Goal: Task Accomplishment & Management: Manage account settings

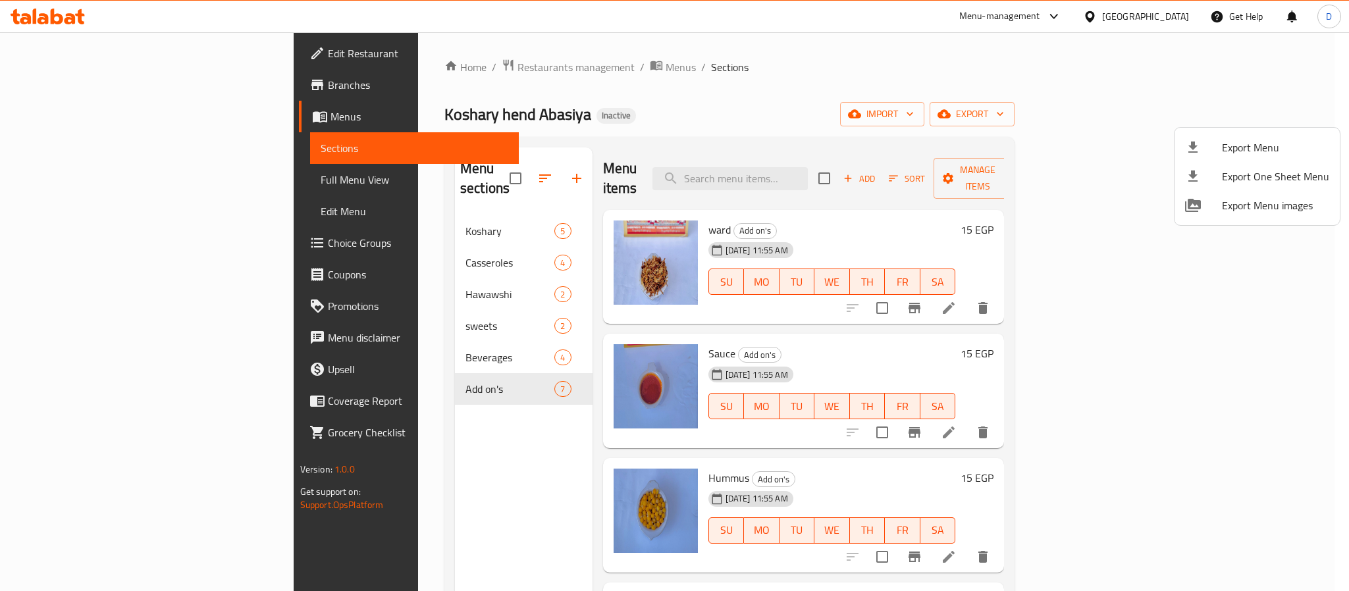
click at [397, 69] on div at bounding box center [674, 295] width 1349 height 591
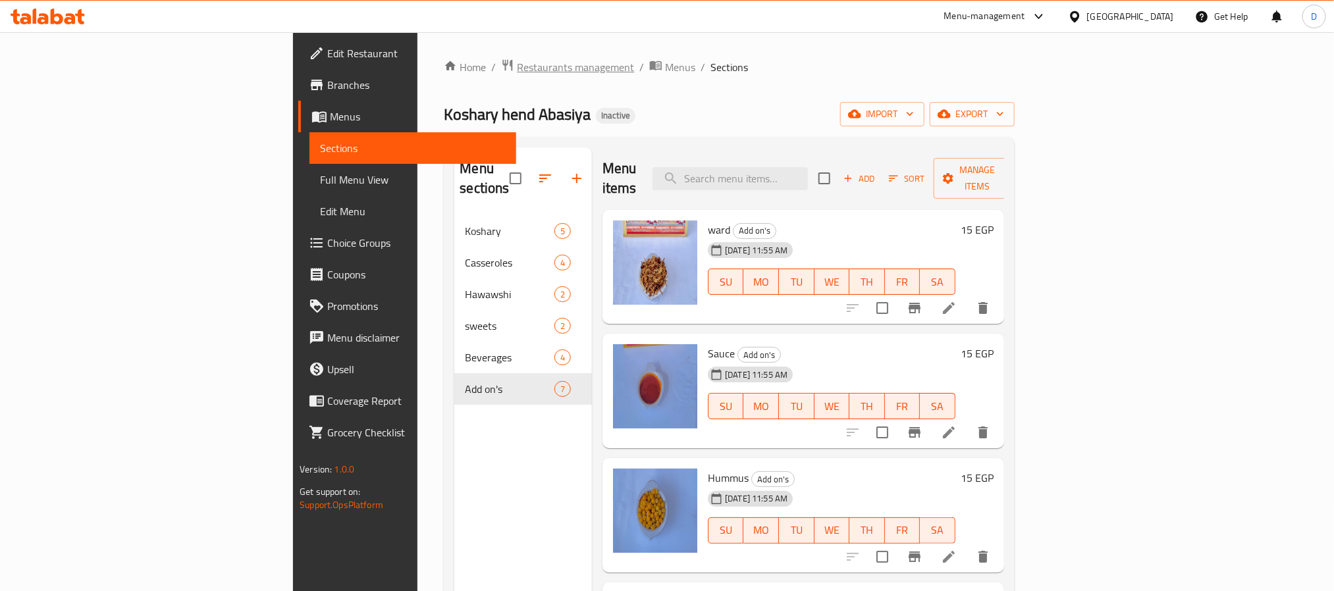
click at [517, 68] on span "Restaurants management" at bounding box center [575, 67] width 117 height 16
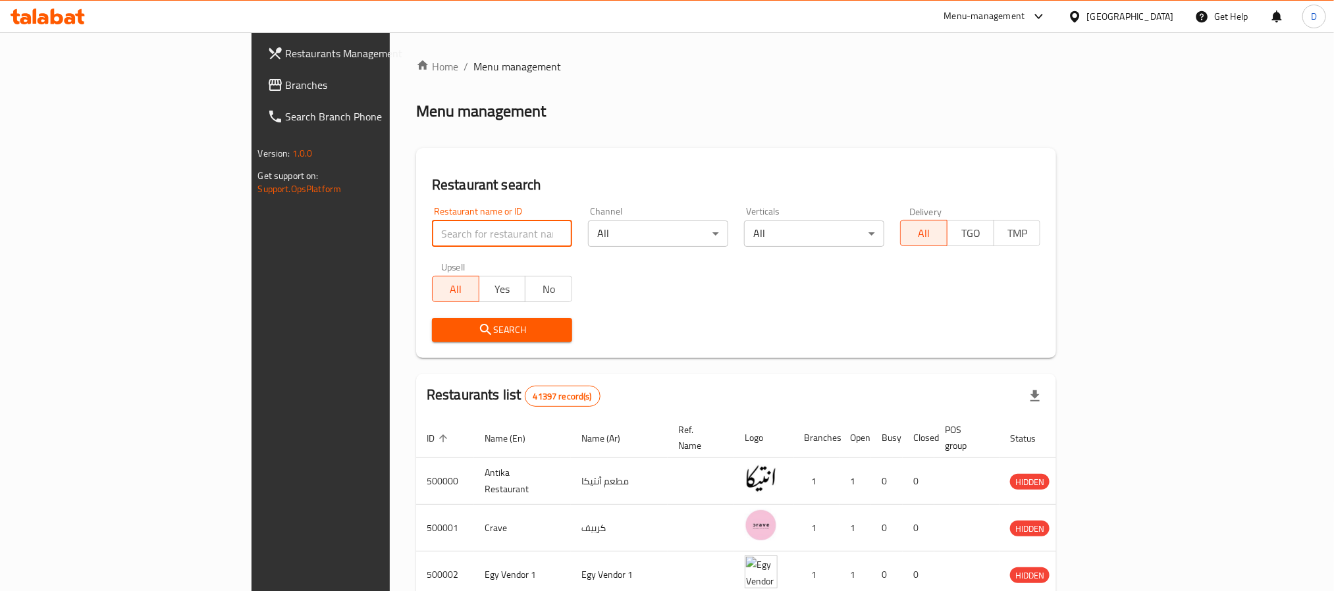
click at [432, 232] on input "search" at bounding box center [502, 234] width 140 height 26
paste input "Bó hub"
type input "Bó hub"
click button "Search" at bounding box center [502, 330] width 140 height 24
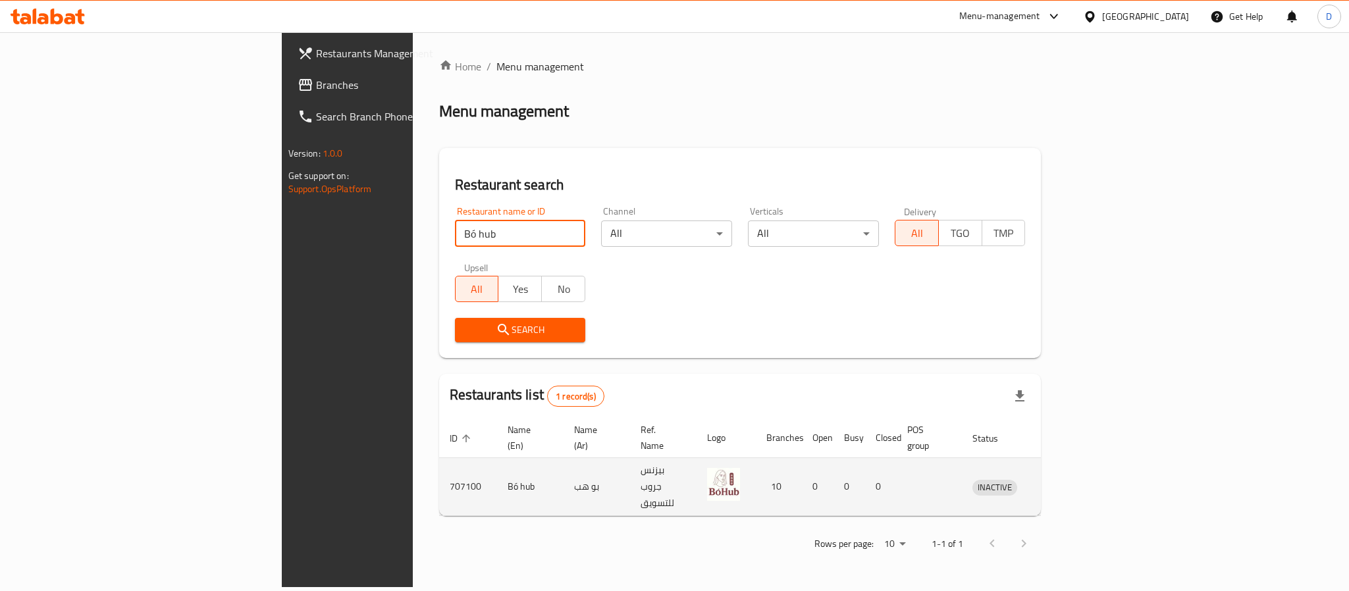
click at [1059, 479] on icon "enhanced table" at bounding box center [1051, 487] width 16 height 16
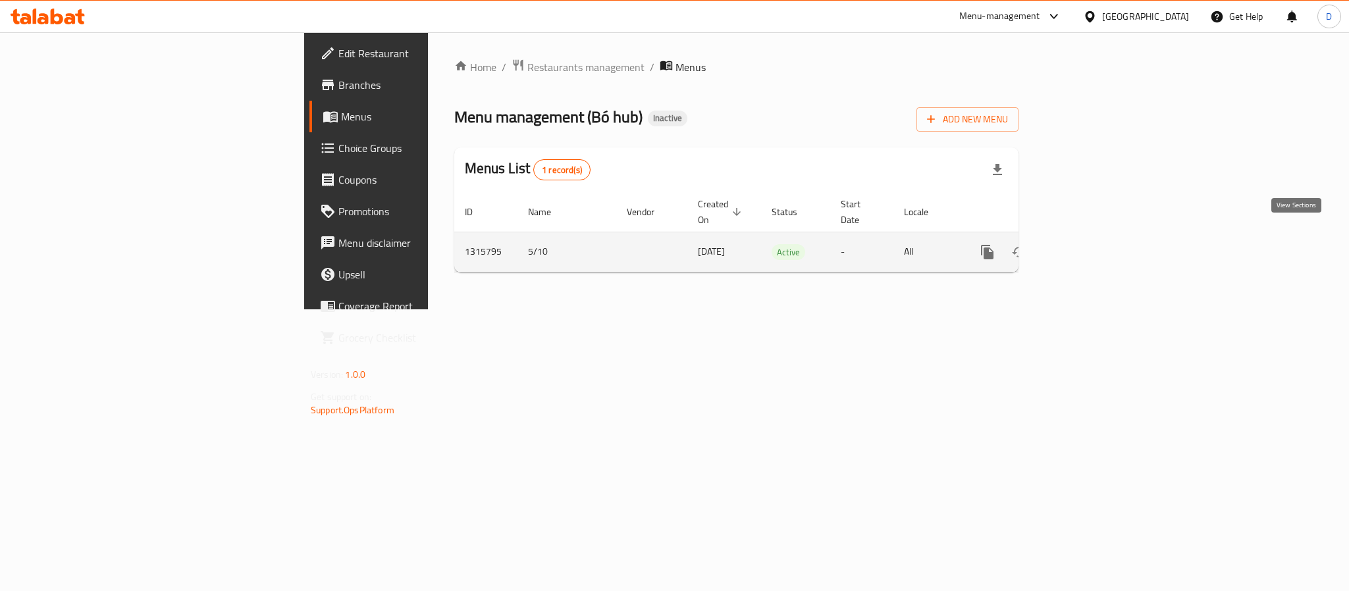
click at [1090, 245] on icon "enhanced table" at bounding box center [1082, 252] width 16 height 16
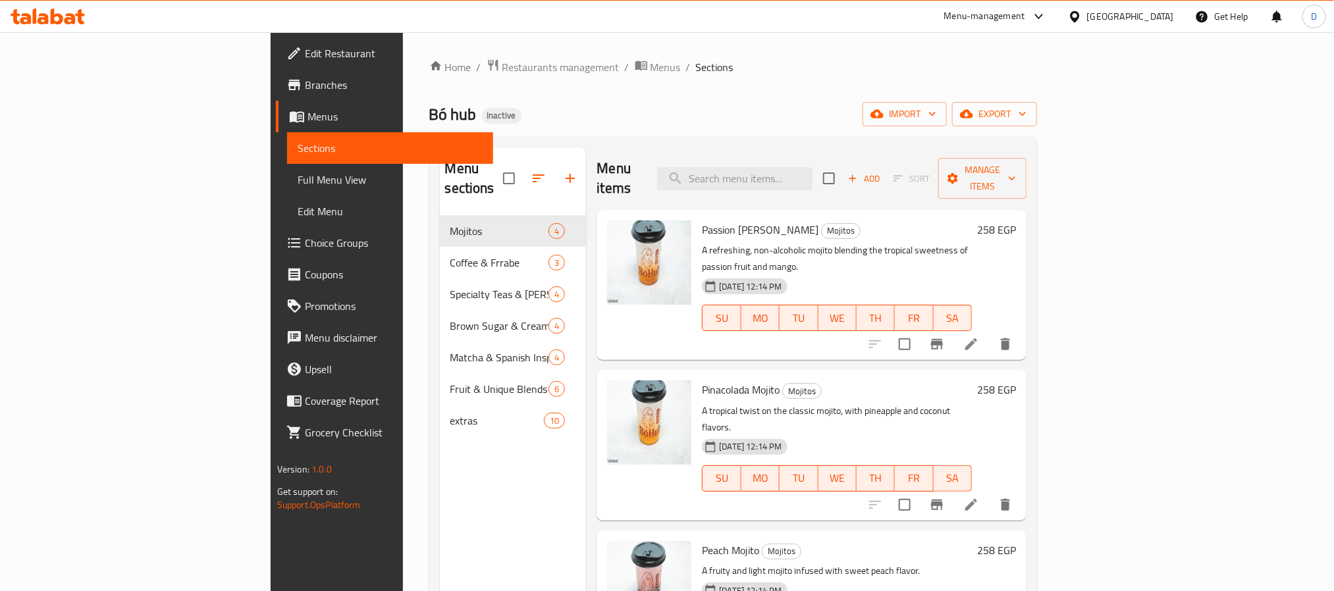
click at [298, 180] on span "Full Menu View" at bounding box center [390, 180] width 185 height 16
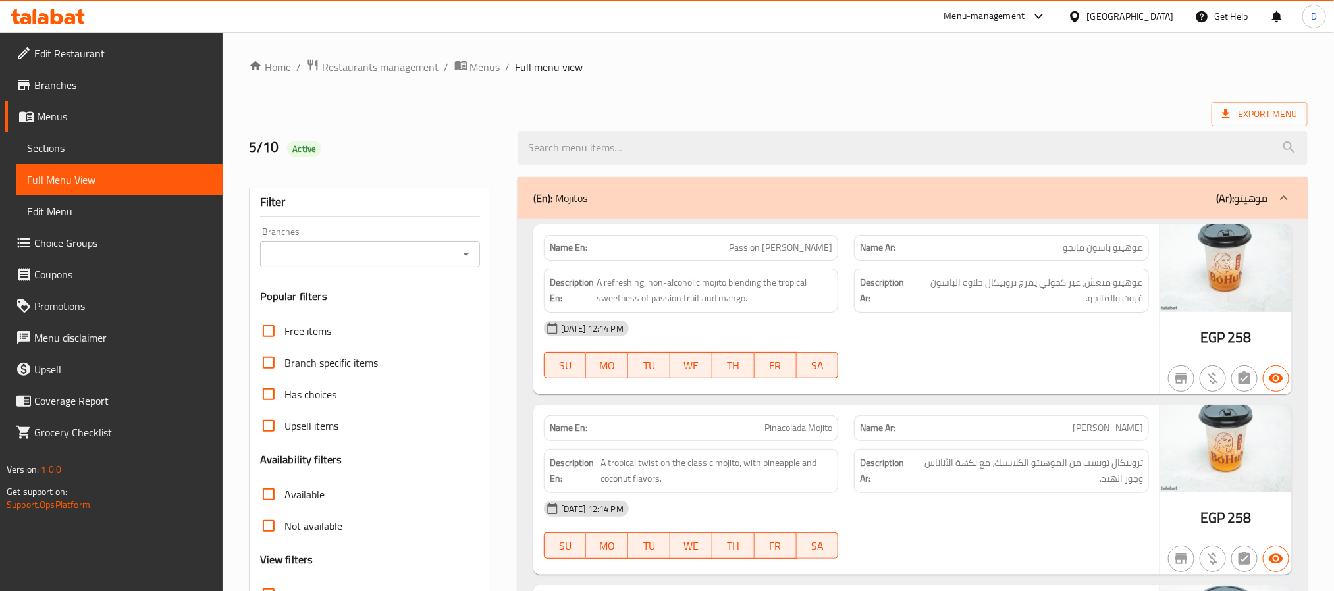
click at [1004, 344] on div "[DATE] 12:14 PM" at bounding box center [846, 329] width 621 height 32
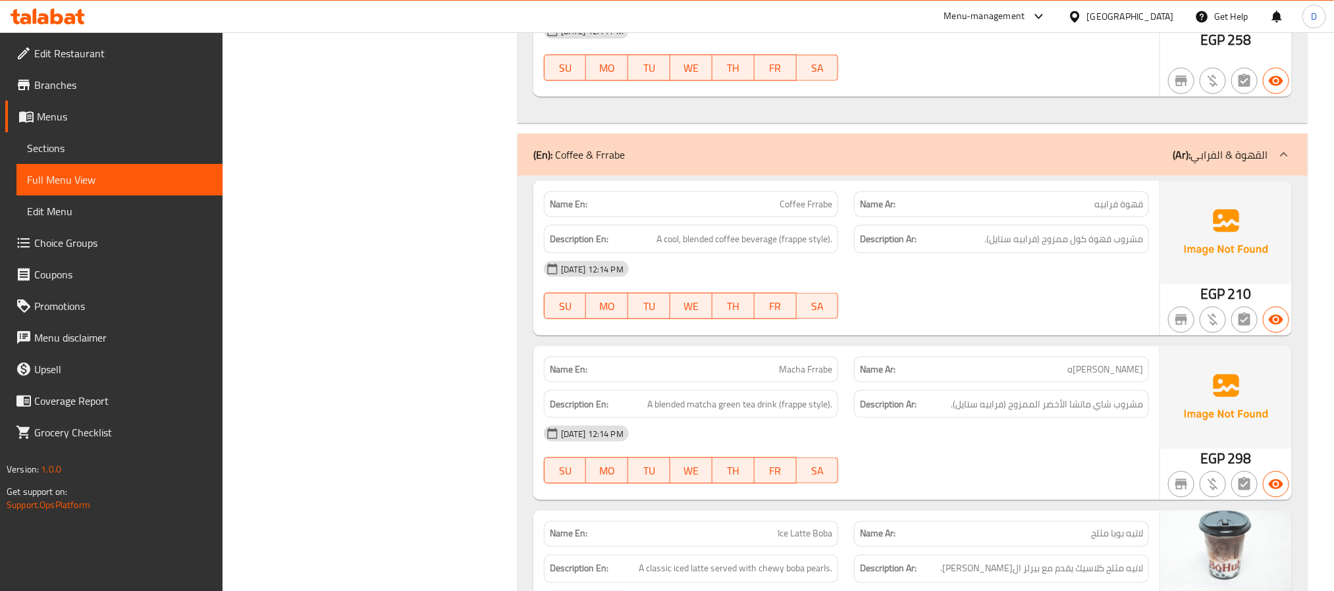
scroll to position [889, 0]
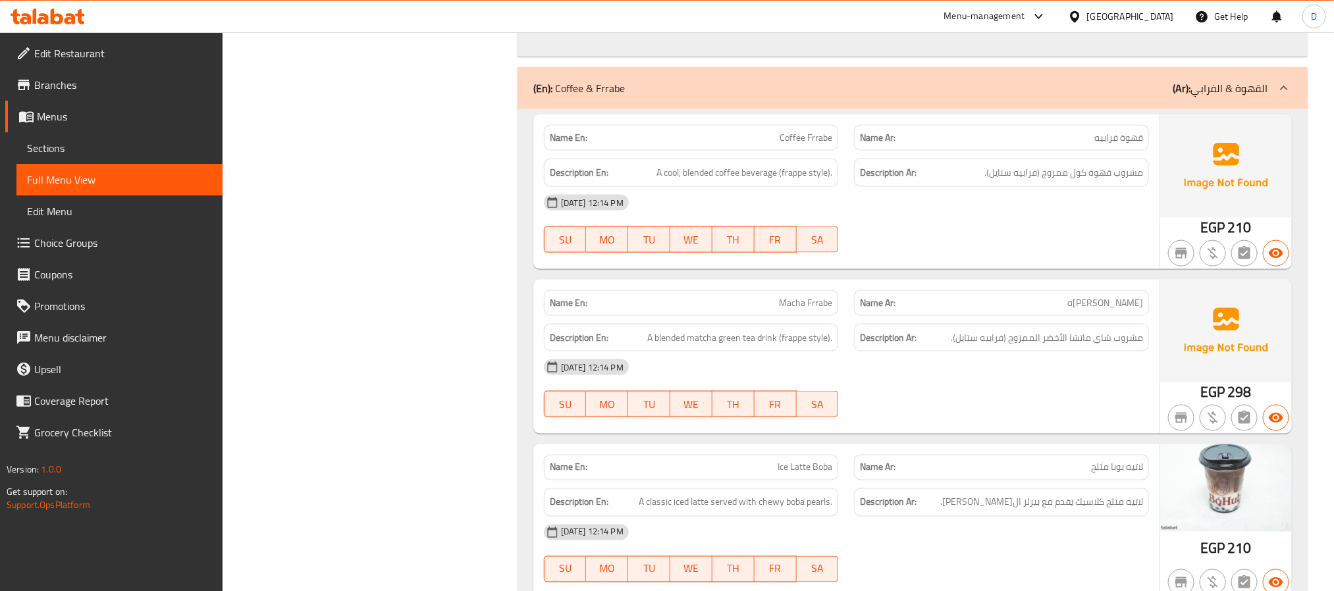
click at [963, 417] on div at bounding box center [1001, 417] width 311 height 16
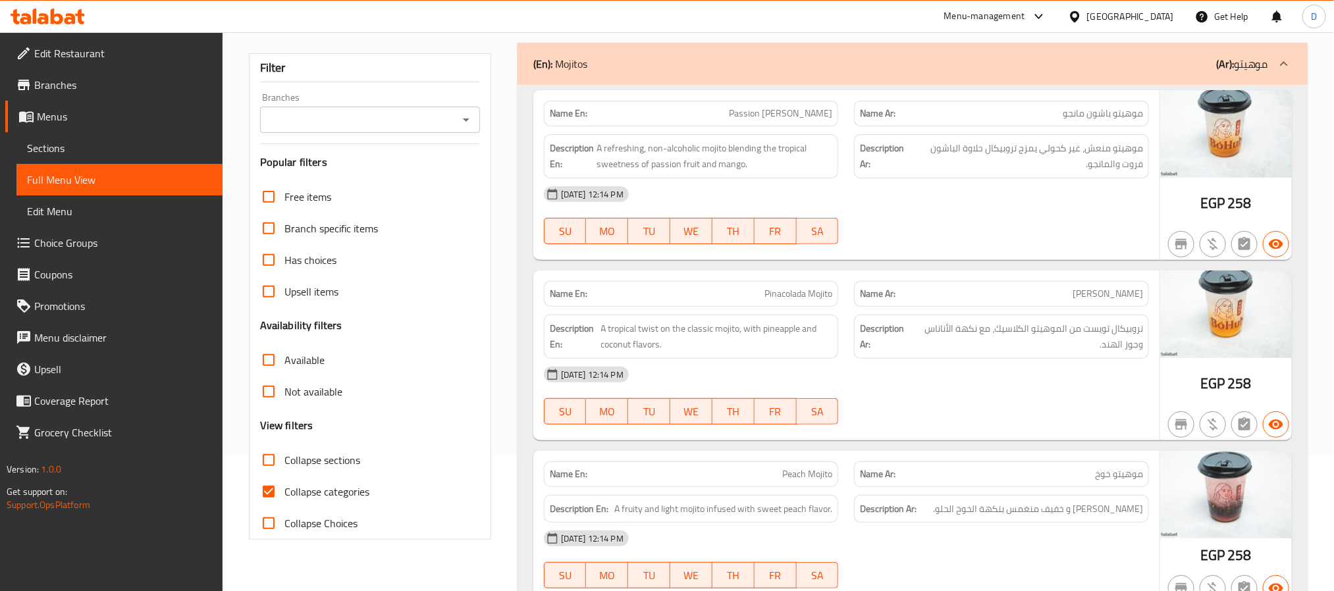
scroll to position [1472, 0]
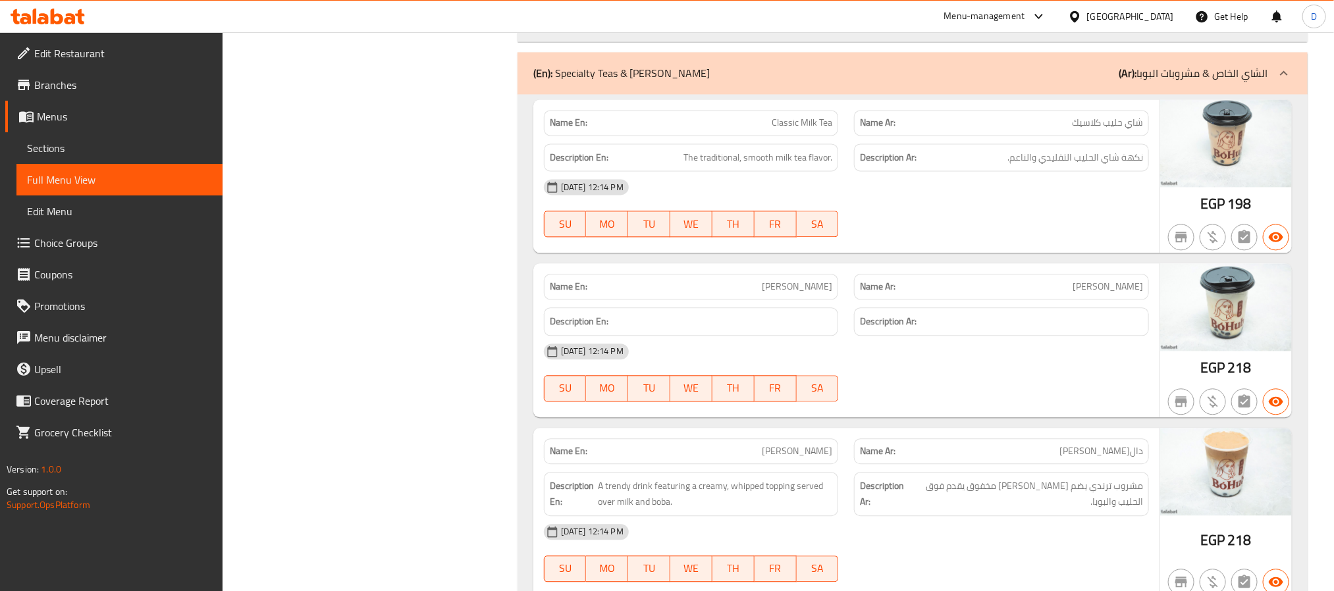
drag, startPoint x: 705, startPoint y: 312, endPoint x: 441, endPoint y: 199, distance: 287.0
click at [705, 312] on div "Description En:" at bounding box center [691, 322] width 311 height 44
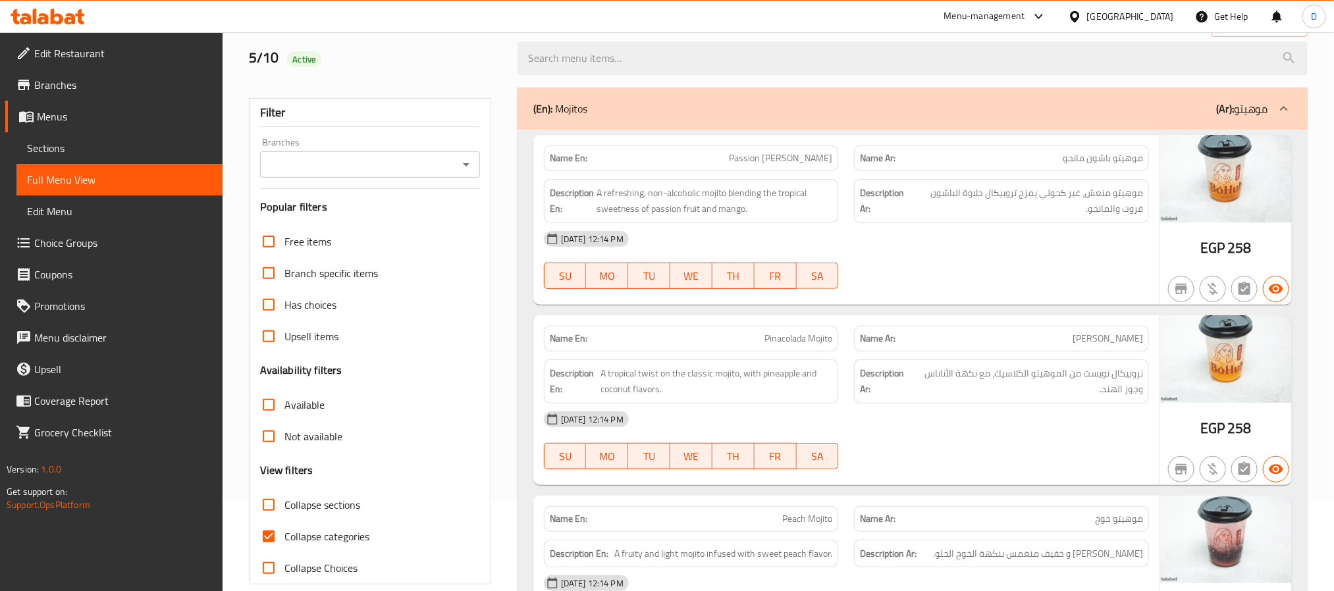
scroll to position [0, 0]
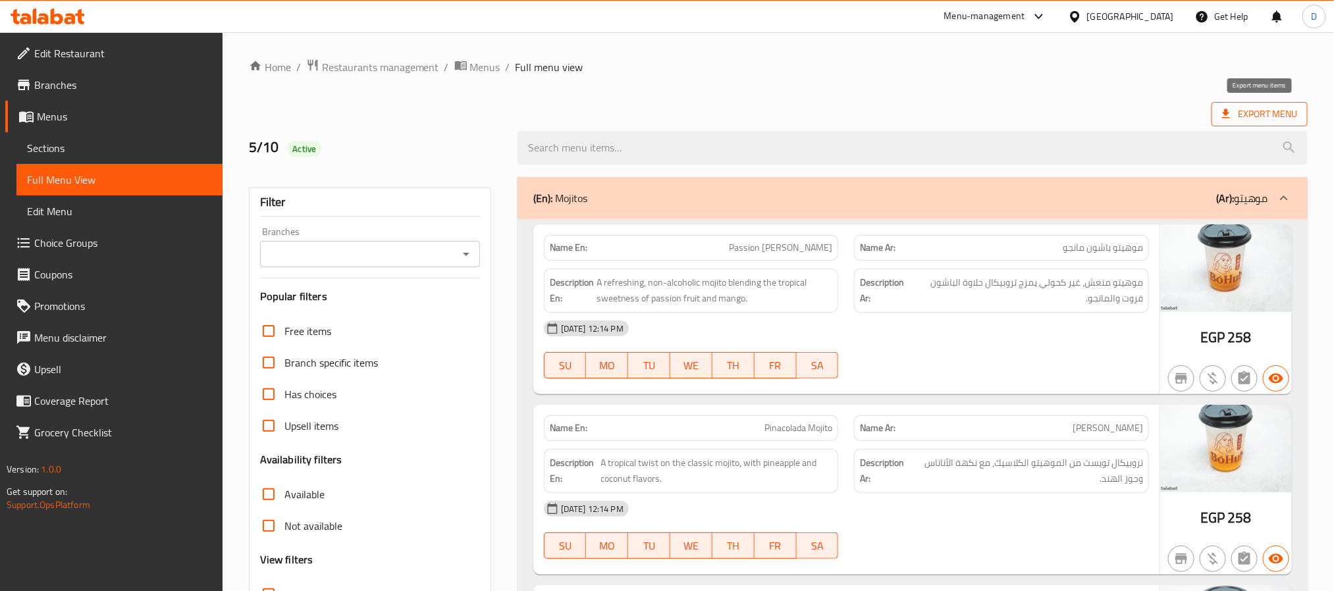
click at [1288, 119] on span "Export Menu" at bounding box center [1259, 114] width 75 height 16
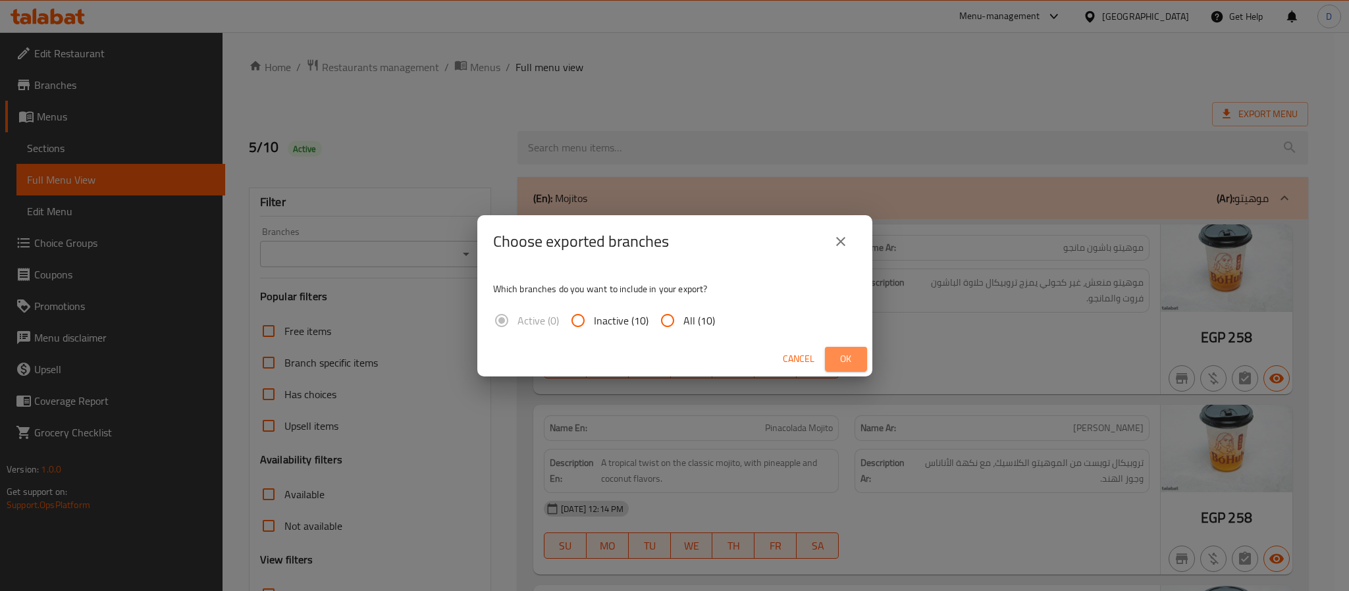
click at [832, 354] on button "Ok" at bounding box center [846, 359] width 42 height 24
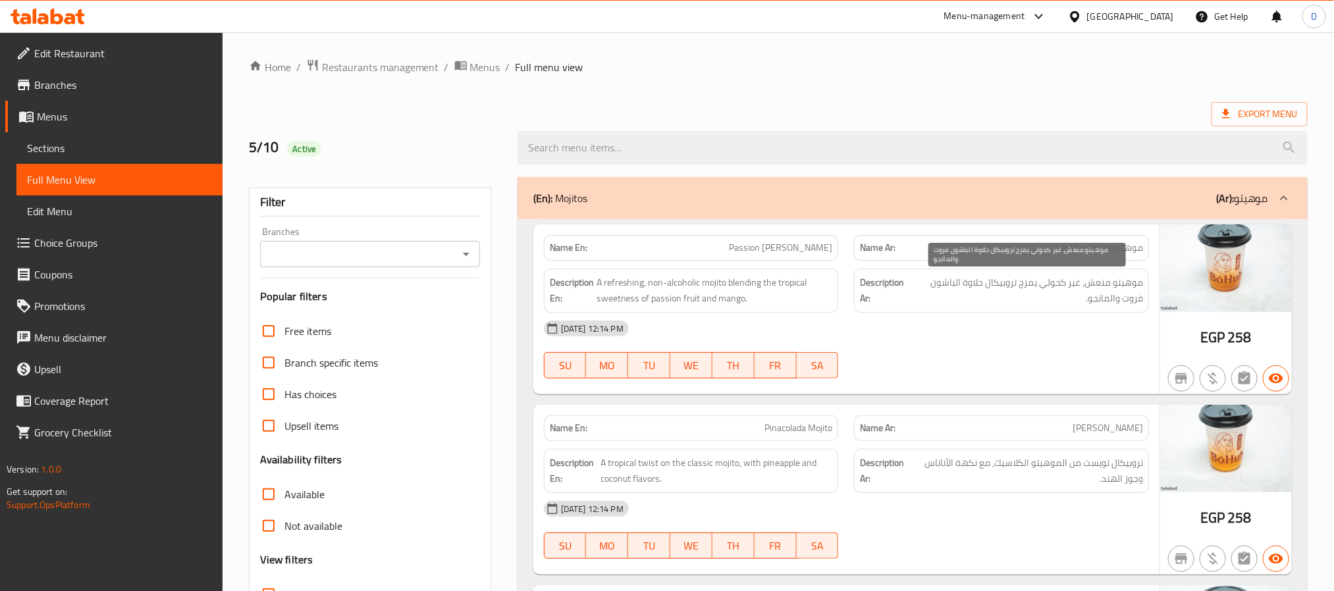
click at [1138, 296] on span "موهيتو منعش، غير كحولي يمزج تروبيكال حلاوة الباشون فروت والمانجو." at bounding box center [1027, 291] width 232 height 32
click at [1140, 379] on div at bounding box center [1001, 379] width 311 height 16
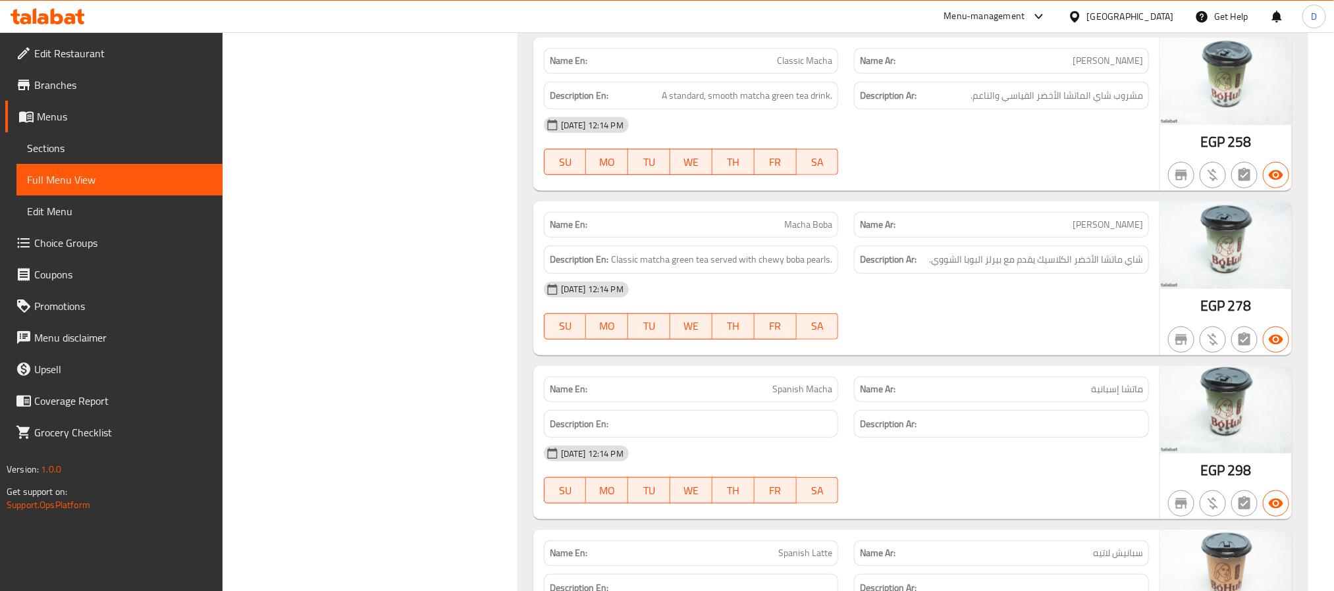
scroll to position [3061, 0]
click at [810, 395] on span "Spanish Macha" at bounding box center [802, 388] width 60 height 14
copy span "Spanish Macha"
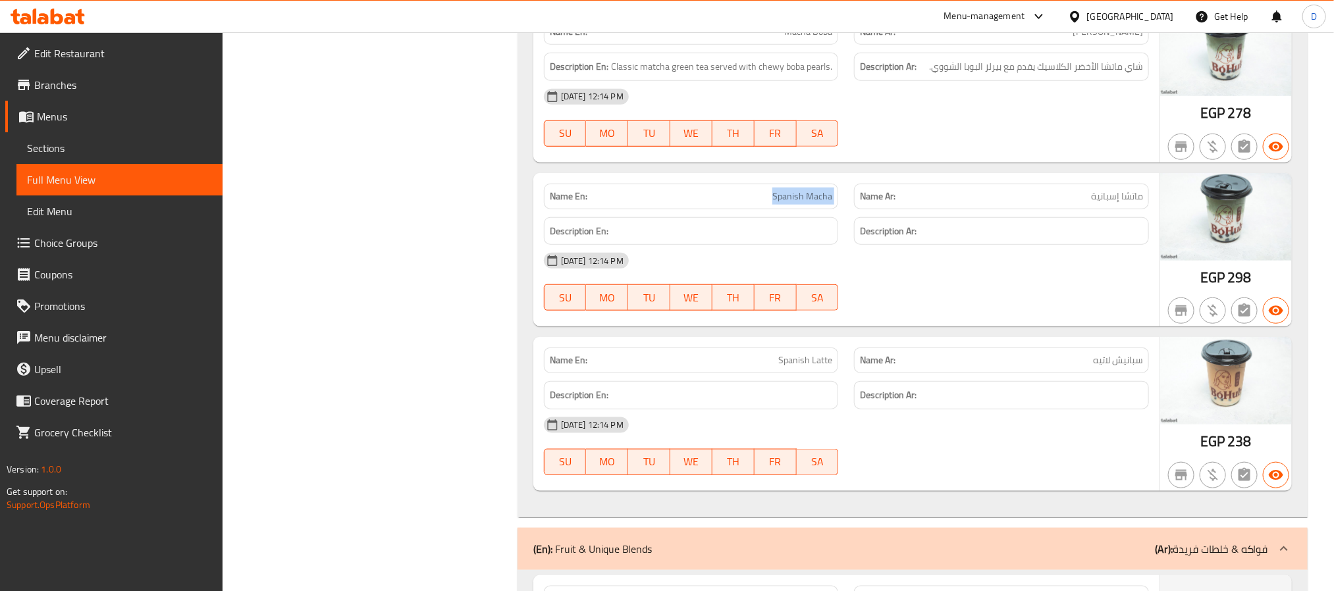
scroll to position [3259, 0]
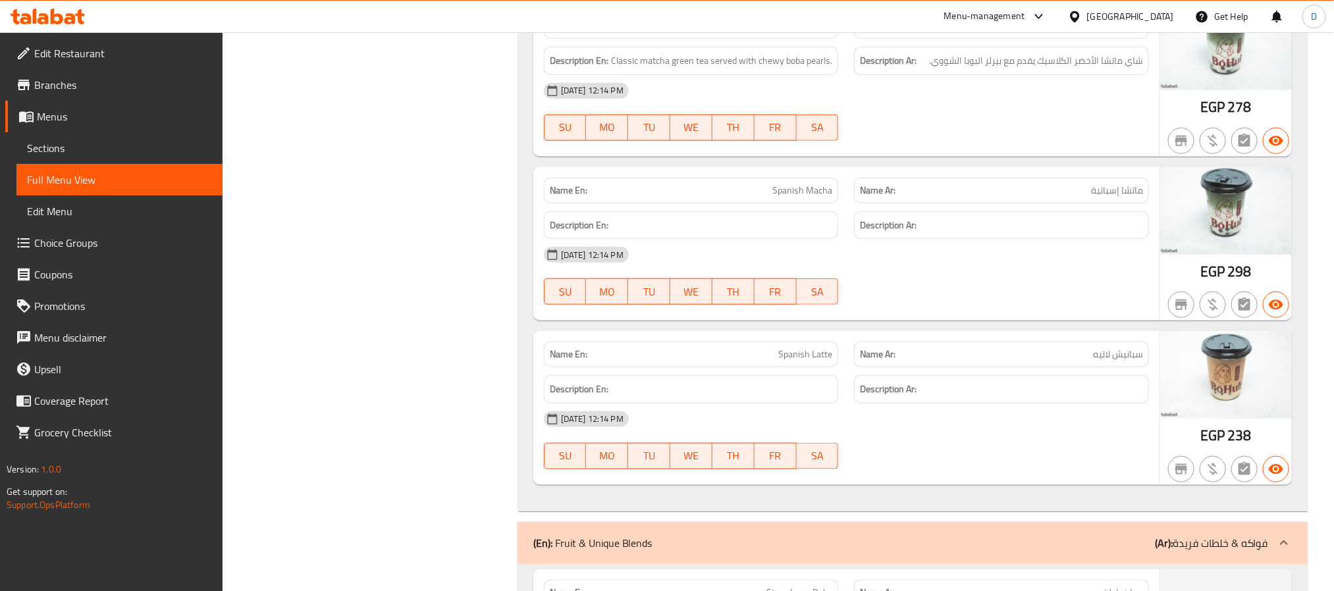
click at [1020, 313] on div at bounding box center [1001, 305] width 311 height 16
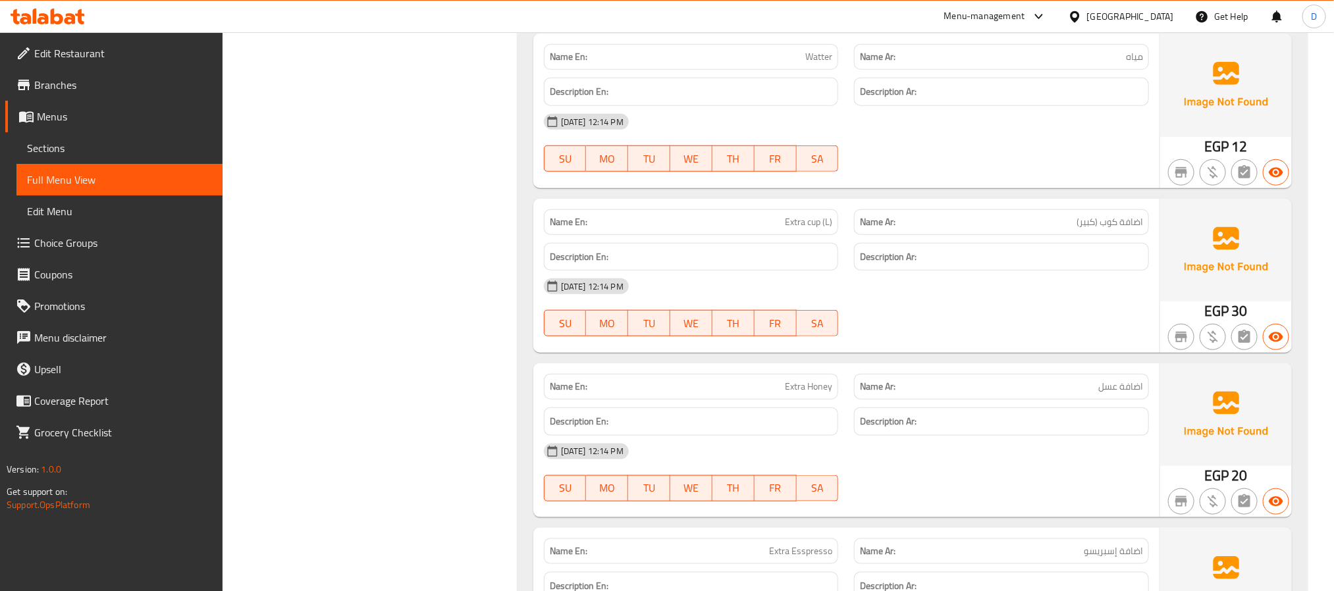
scroll to position [6087, 0]
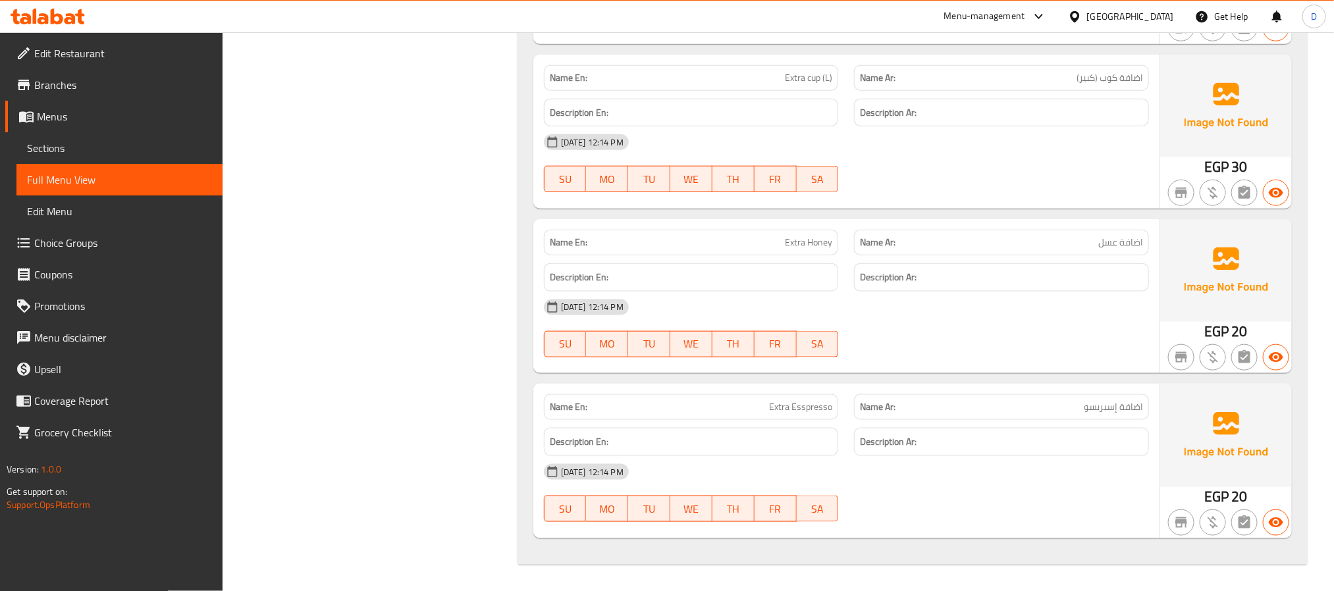
click at [931, 348] on div "[DATE] 12:14 PM SU MO TU WE TH FR SA" at bounding box center [846, 329] width 621 height 74
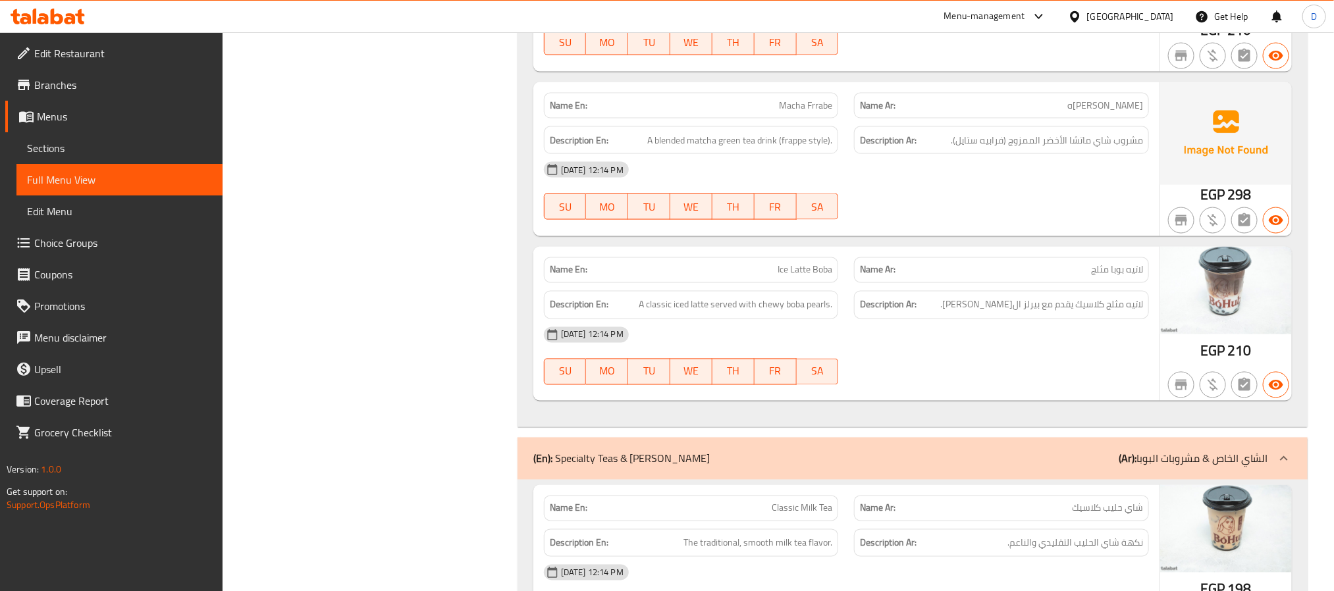
scroll to position [889, 0]
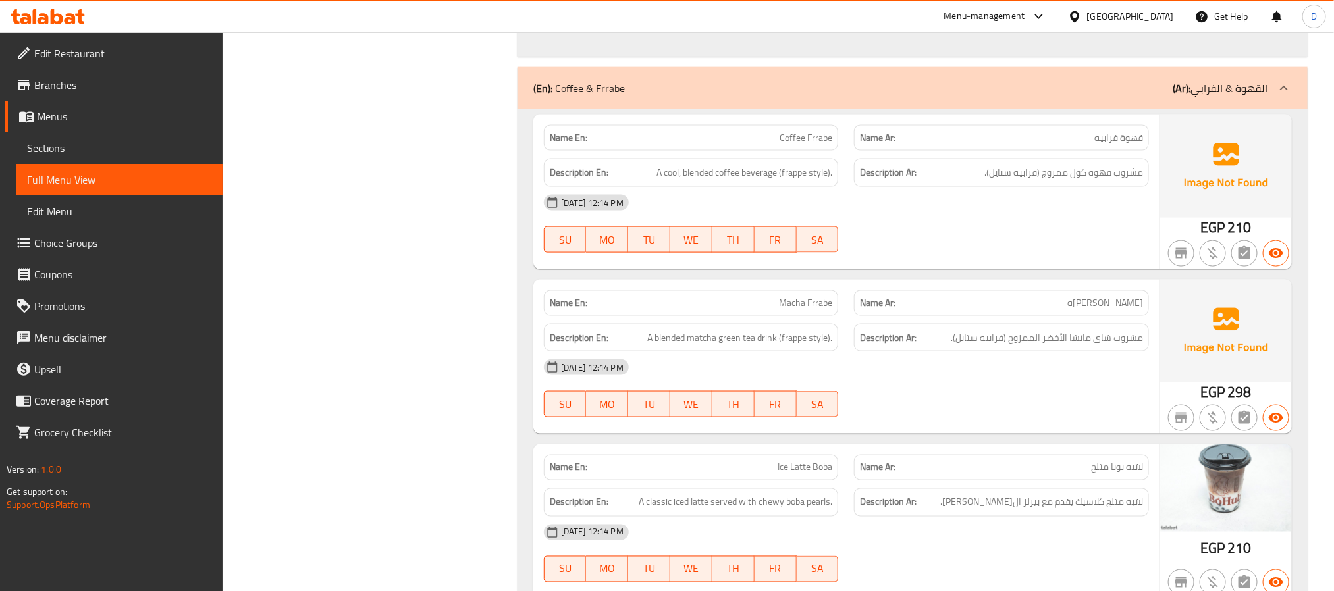
click at [806, 151] on div "Name En: Coffee Frrabe" at bounding box center [691, 138] width 295 height 26
copy span "Coffee Frrabe"
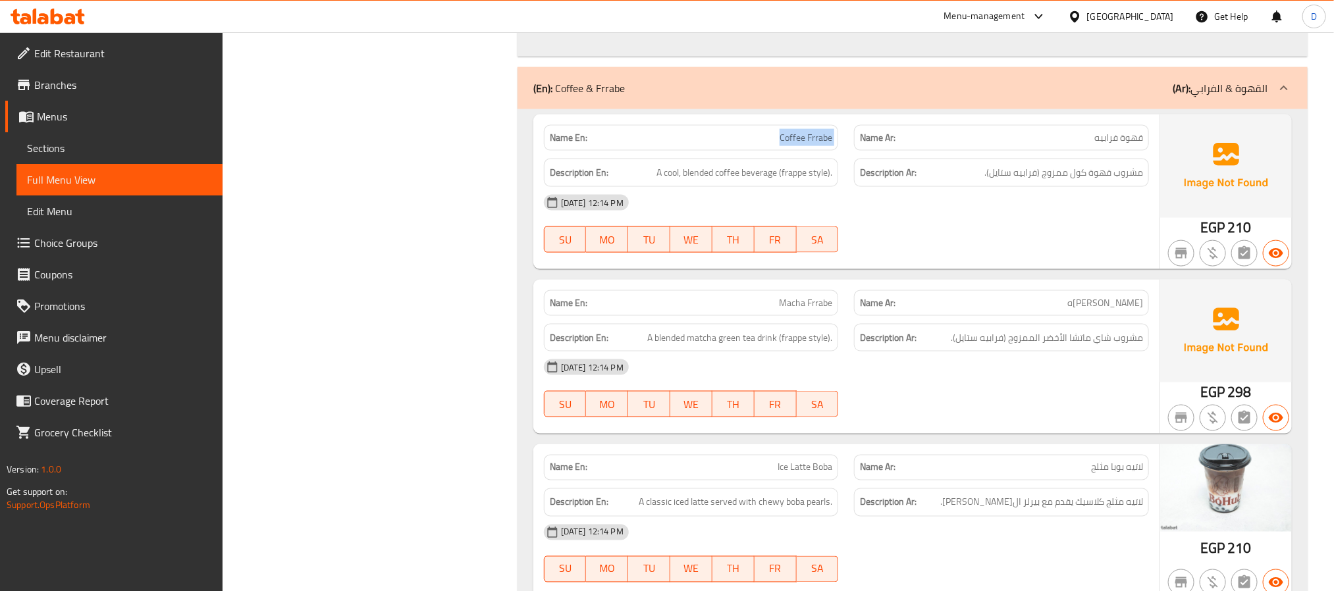
drag, startPoint x: 122, startPoint y: 151, endPoint x: 170, endPoint y: 13, distance: 146.2
click at [122, 151] on span "Sections" at bounding box center [119, 148] width 185 height 16
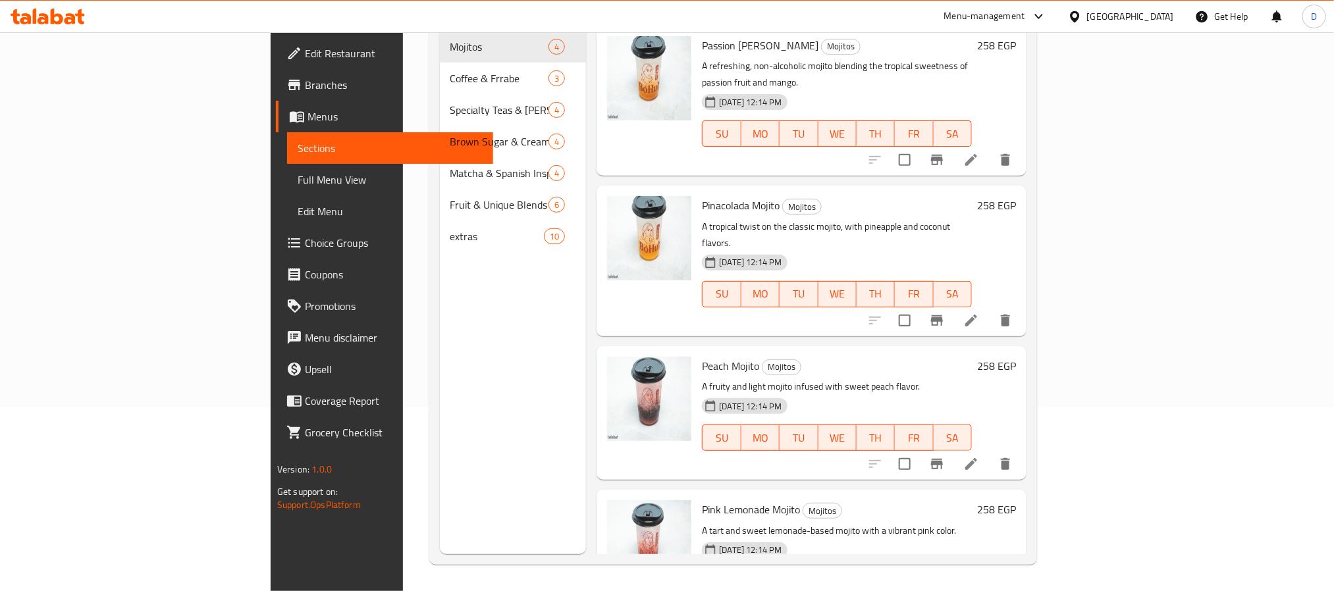
scroll to position [184, 0]
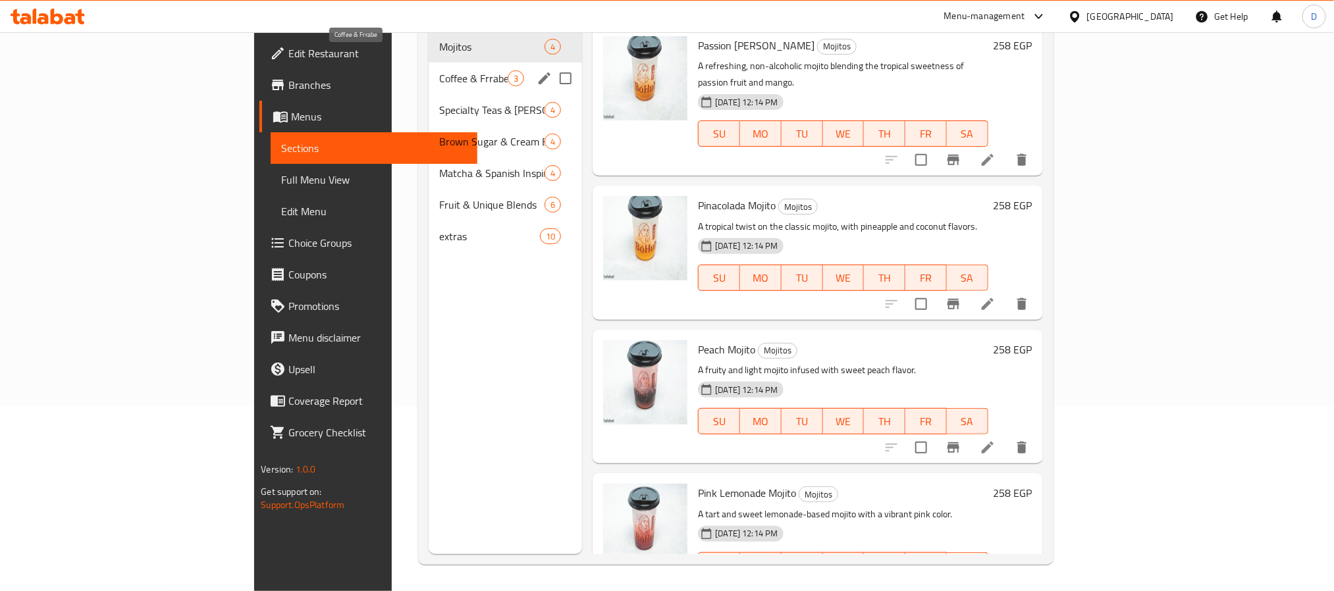
click at [439, 70] on span "Coffee & Frrabe" at bounding box center [473, 78] width 68 height 16
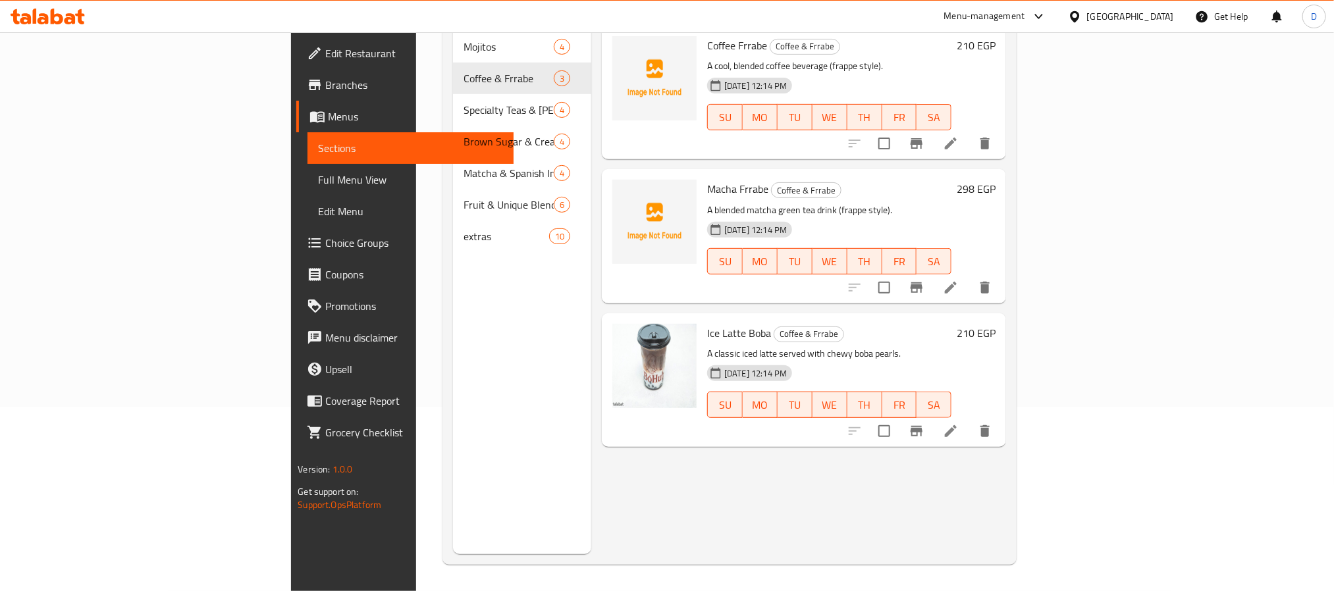
scroll to position [86, 0]
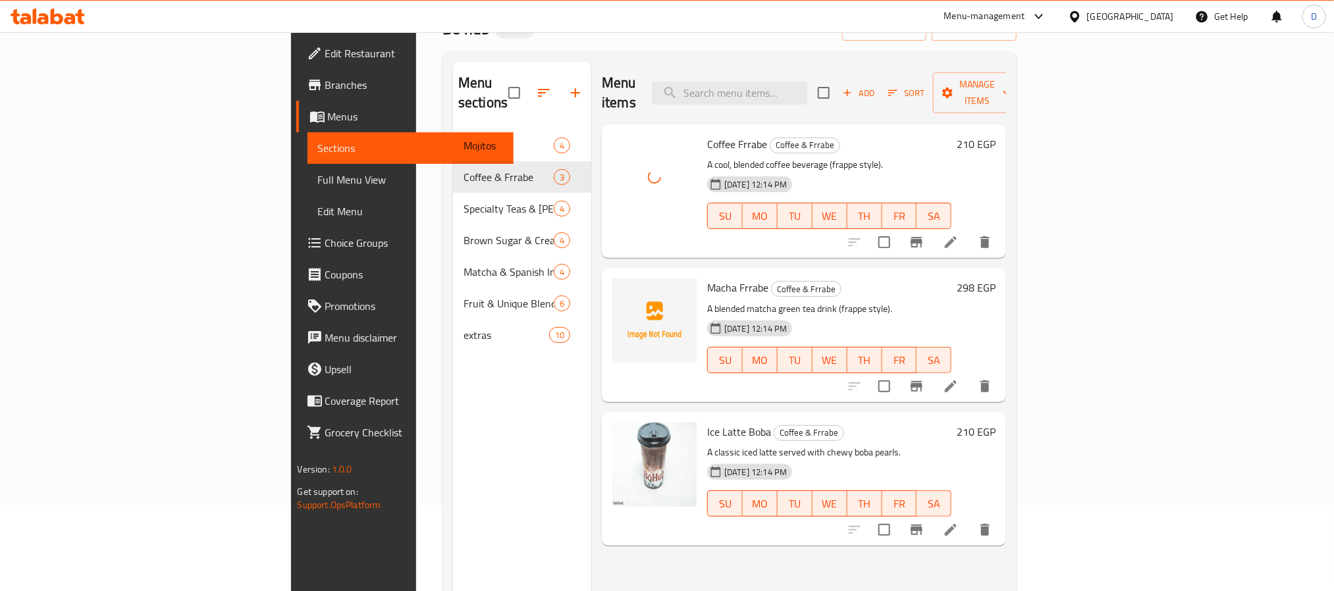
click at [707, 278] on span "Macha Frrabe" at bounding box center [737, 288] width 61 height 20
copy span "Macha"
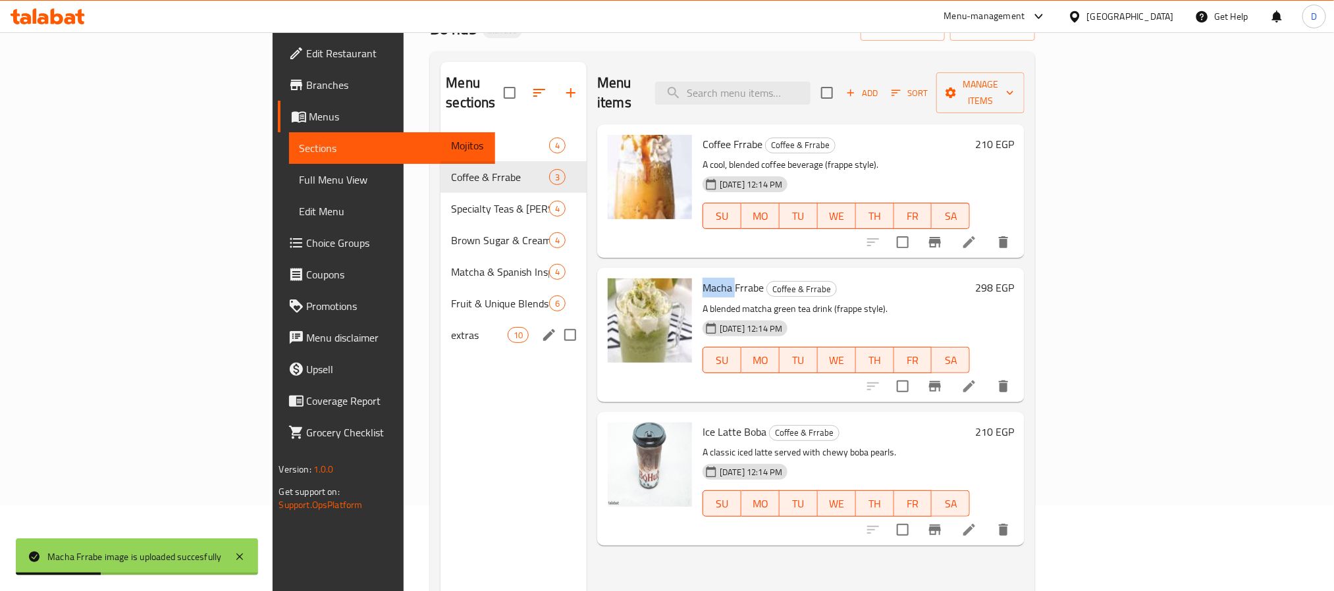
click at [440, 328] on div "extras 10" at bounding box center [513, 335] width 146 height 32
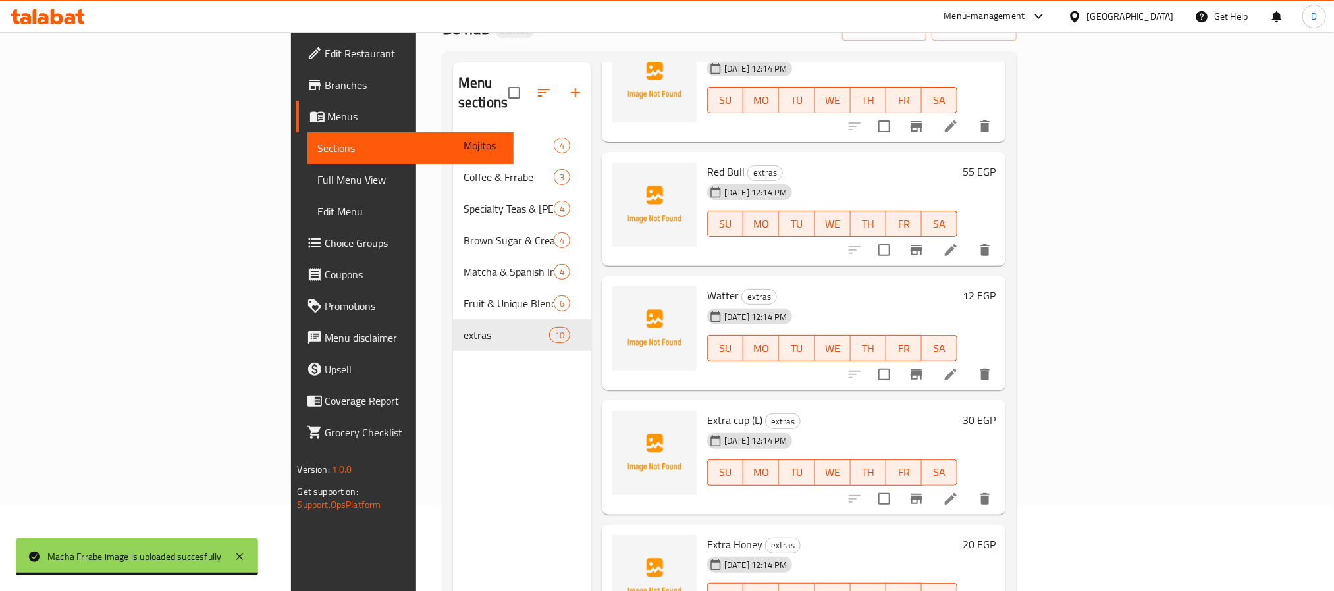
scroll to position [583, 0]
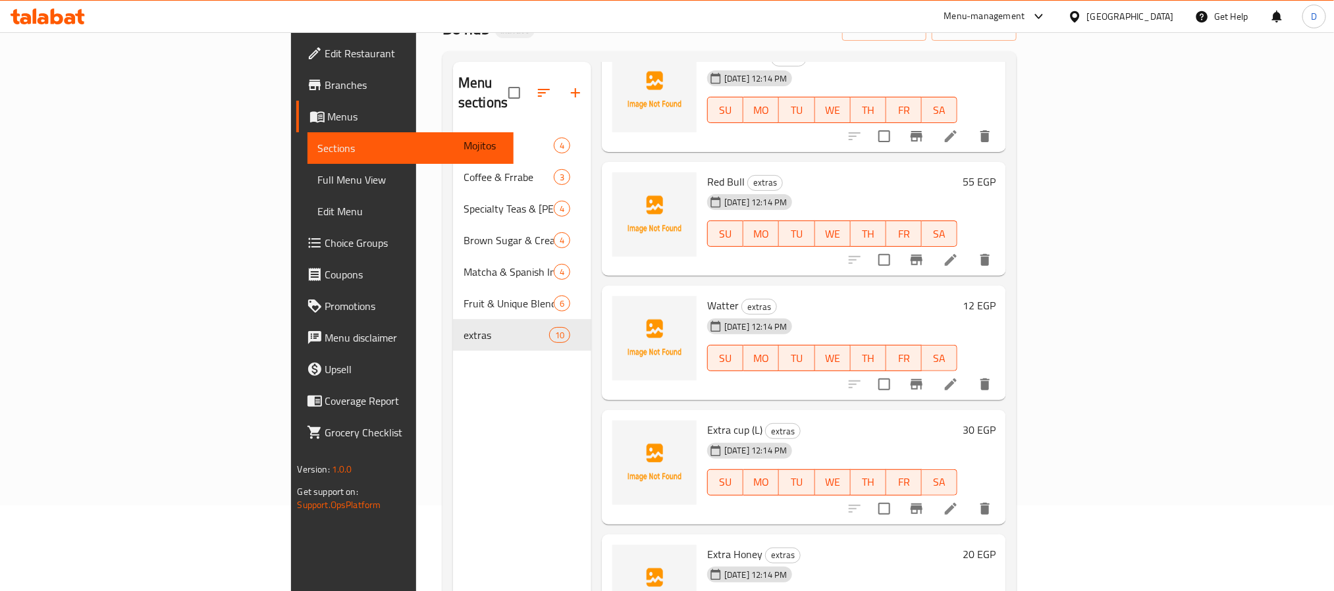
click at [707, 172] on span "Red Bull" at bounding box center [726, 182] width 38 height 20
copy h6 "Red Bull"
click at [707, 296] on span "Watter" at bounding box center [723, 306] width 32 height 20
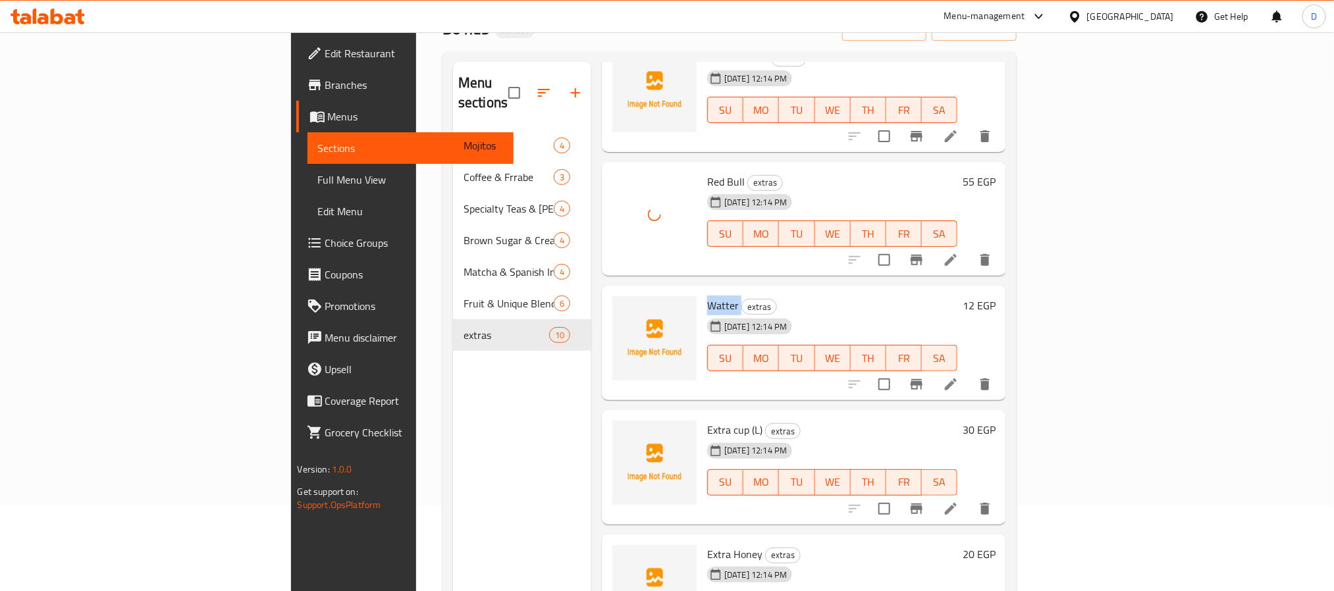
click at [707, 296] on span "Watter" at bounding box center [723, 306] width 32 height 20
copy h6 "Watter"
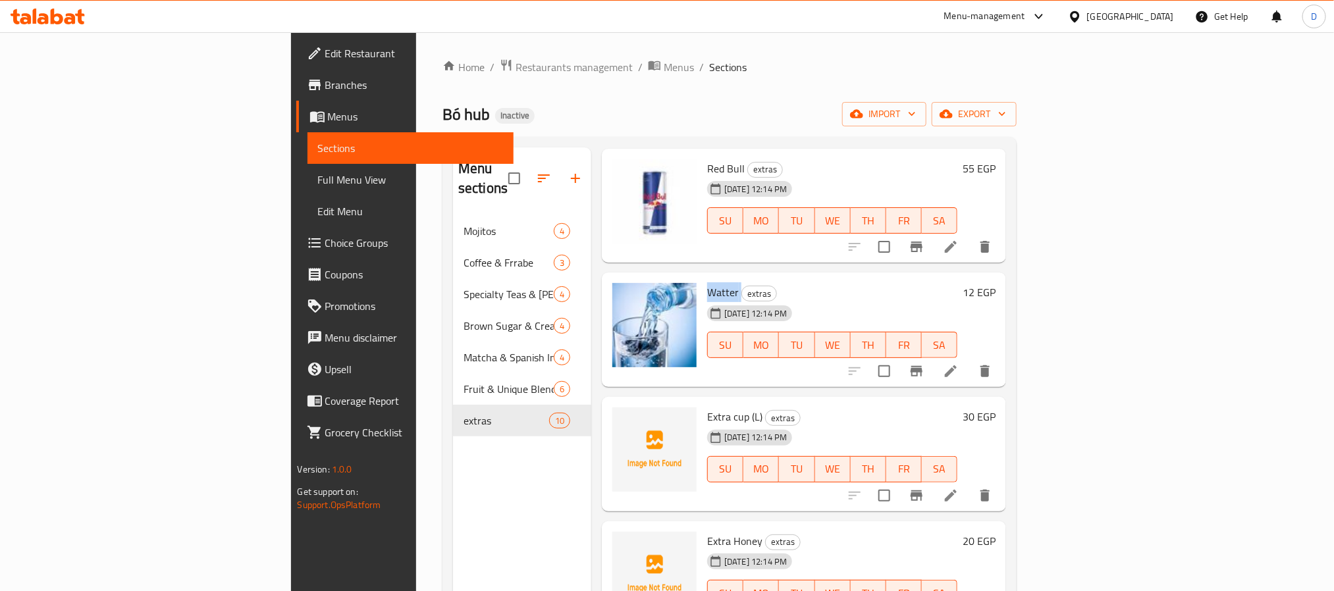
scroll to position [184, 0]
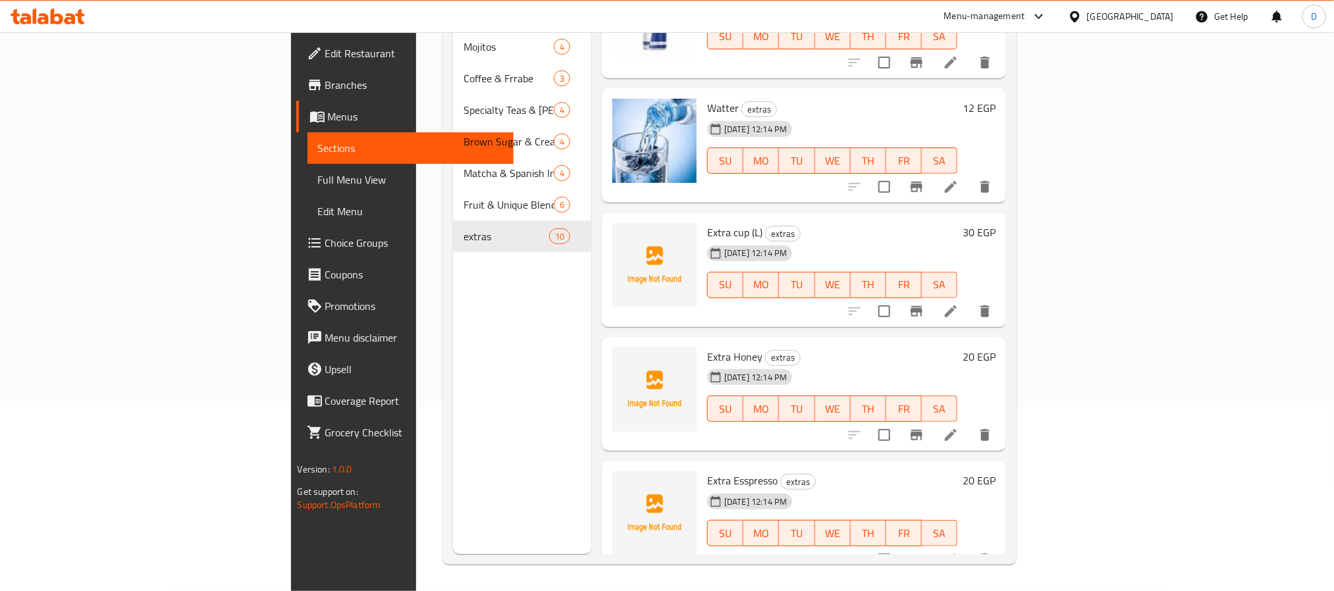
click at [707, 347] on span "Extra Honey" at bounding box center [734, 357] width 55 height 20
copy h6 "Extra Honey"
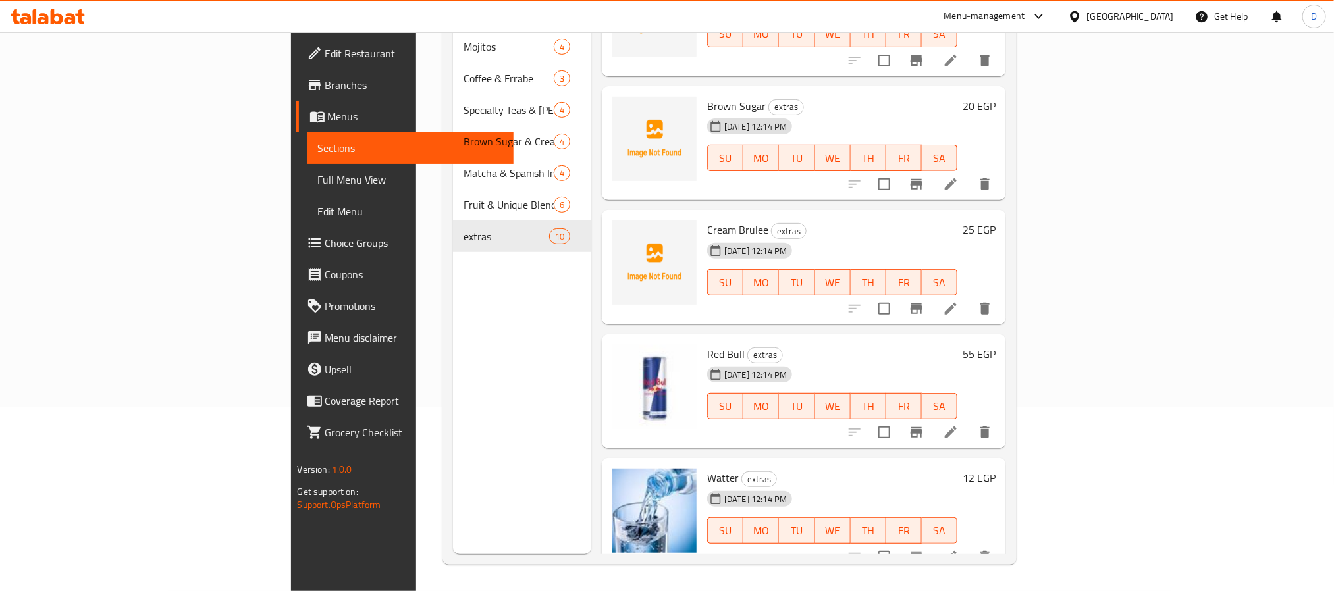
scroll to position [287, 0]
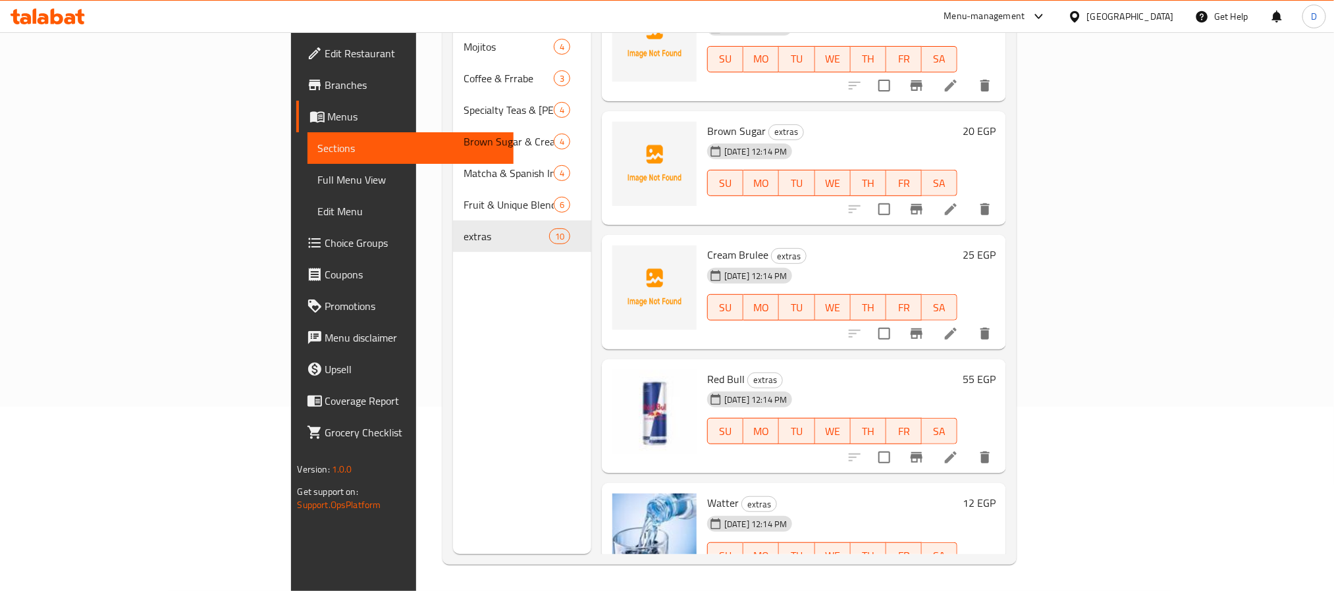
click at [707, 121] on span "Brown Sugar" at bounding box center [736, 131] width 59 height 20
copy h6 "Brown Sugar"
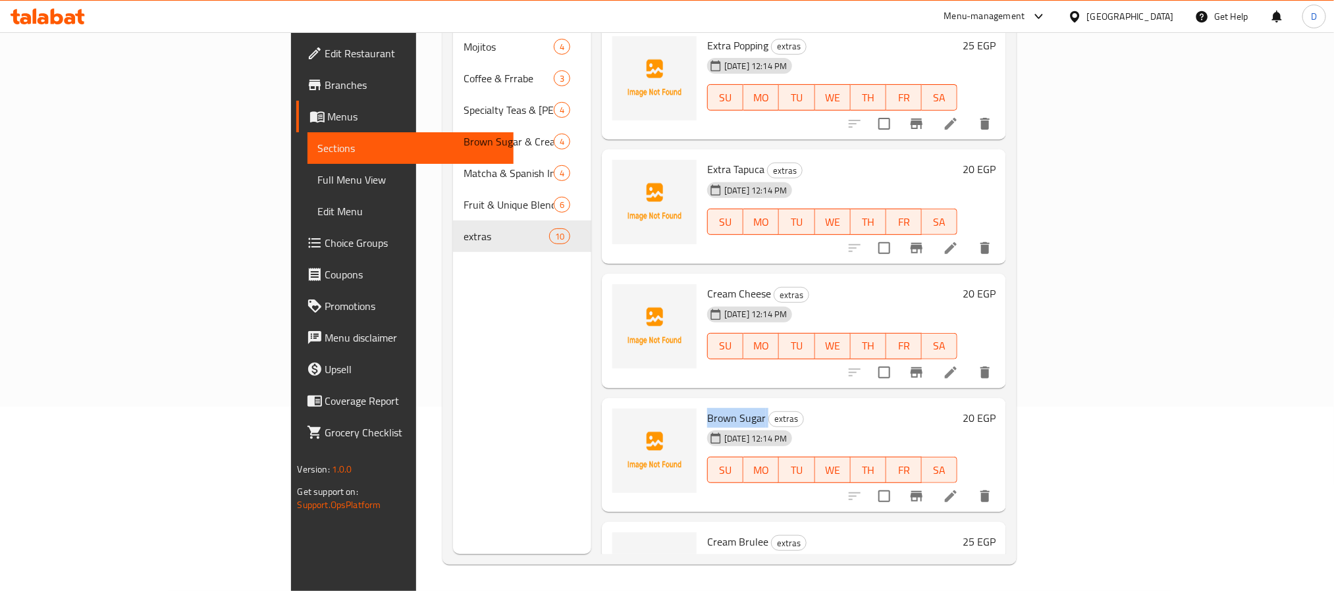
scroll to position [0, 0]
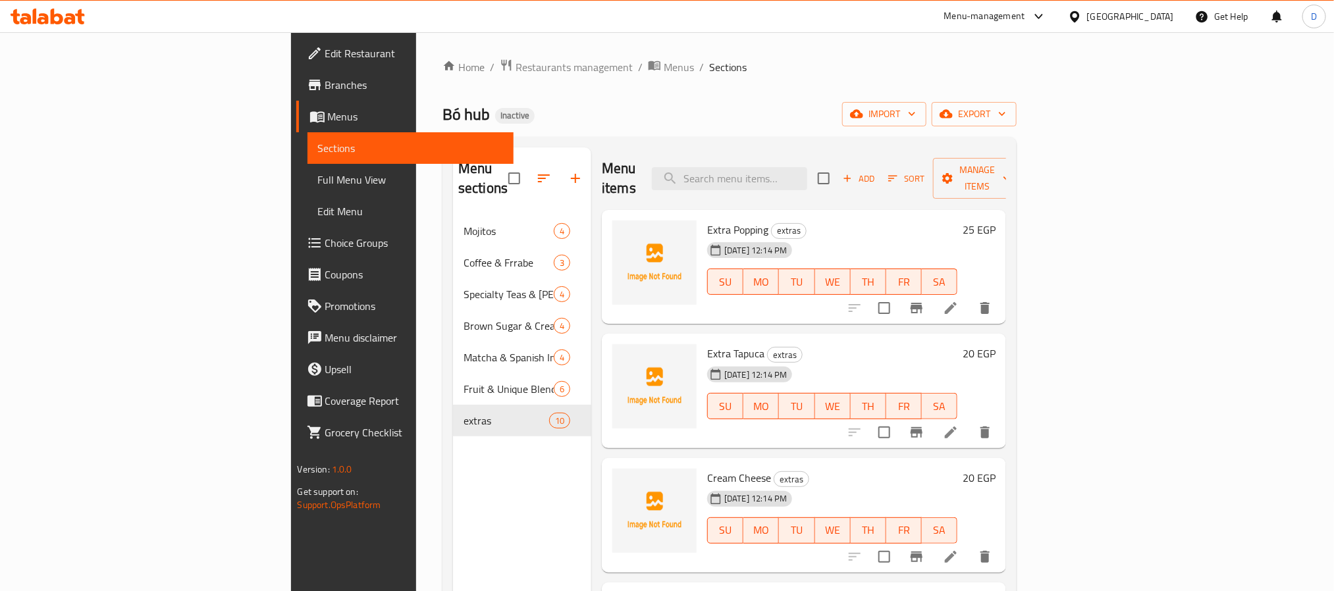
click at [707, 344] on span "Extra Tapuca" at bounding box center [735, 354] width 57 height 20
copy h6 "Extra Tapuca"
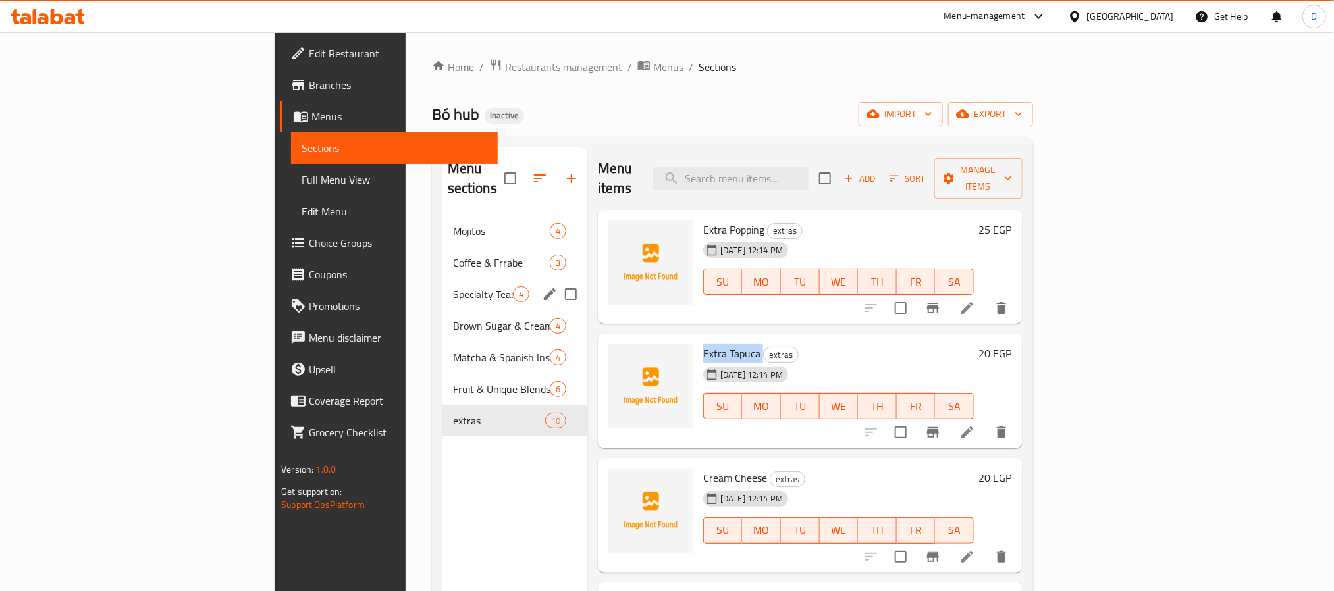
click at [442, 278] on div "Specialty Teas & Boba Drinks 4" at bounding box center [514, 294] width 145 height 32
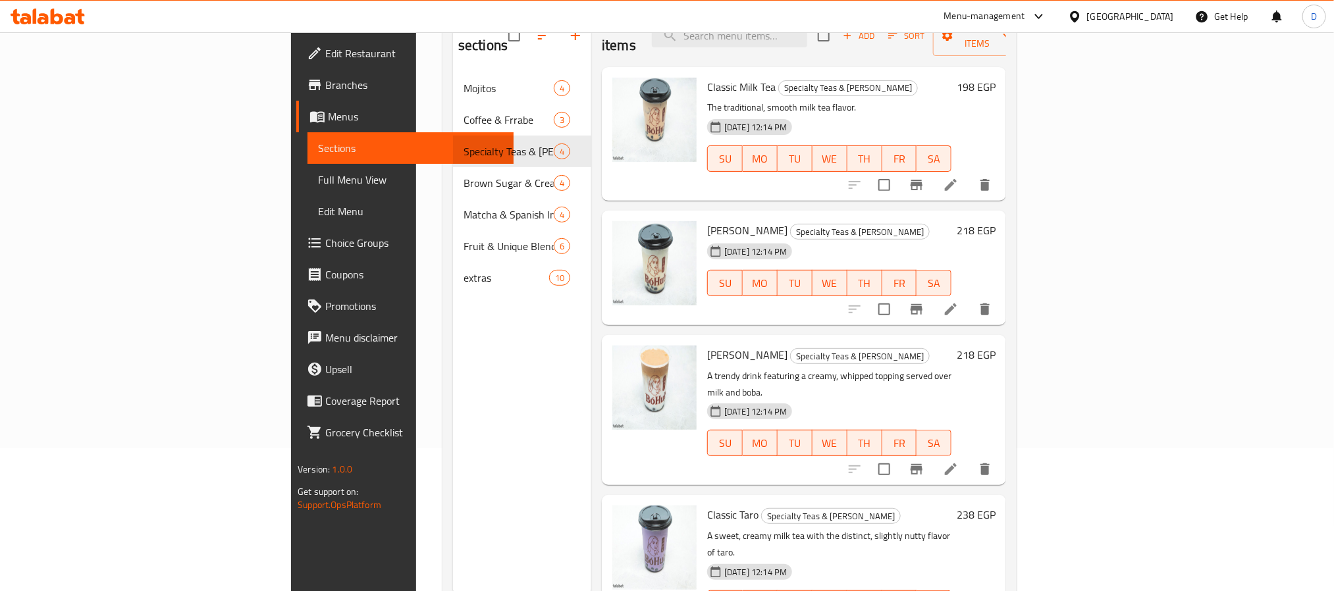
scroll to position [184, 0]
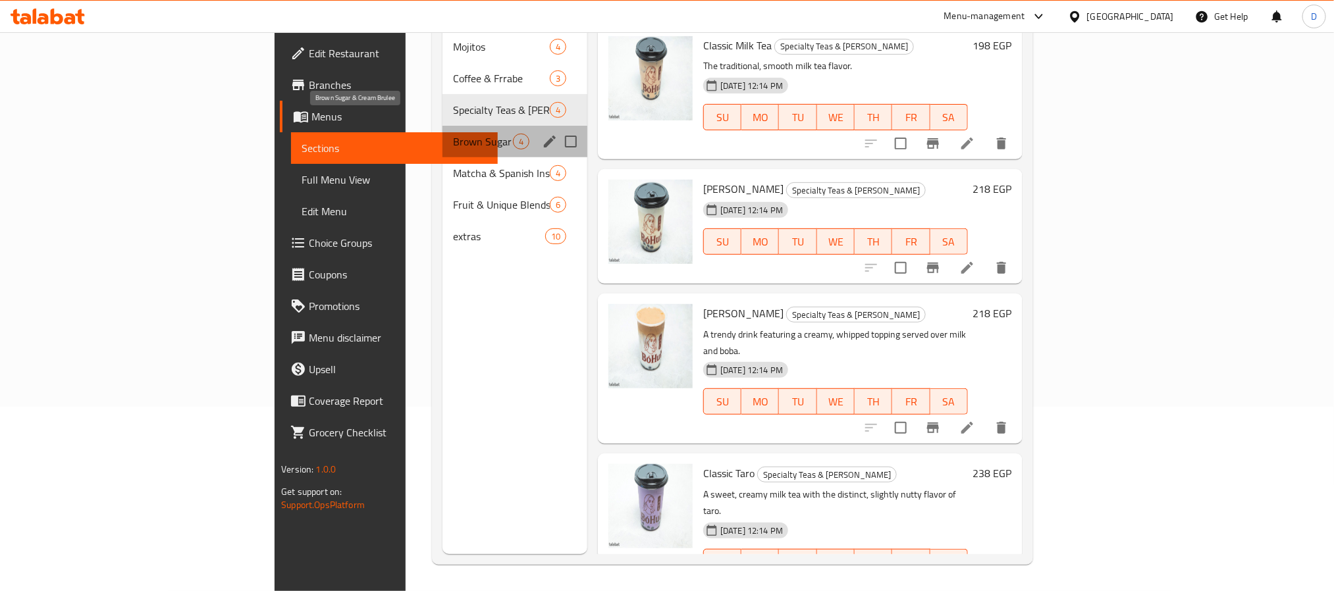
click at [453, 134] on span "Brown Sugar & Cream Brulee" at bounding box center [483, 142] width 60 height 16
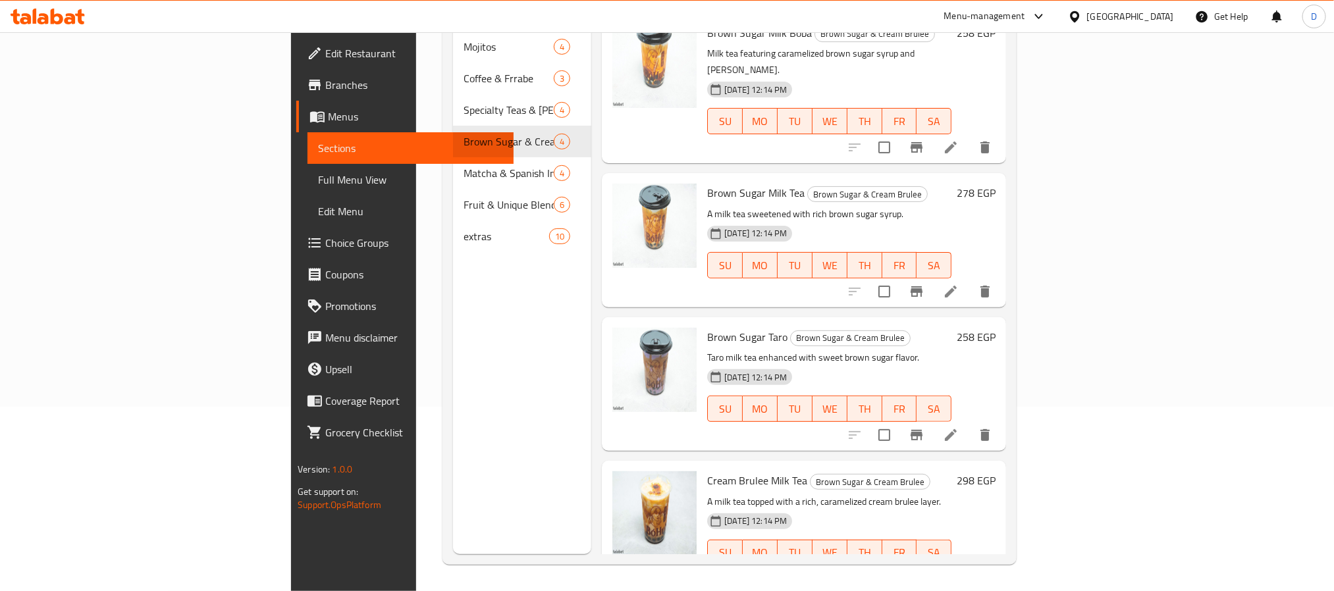
scroll to position [16, 0]
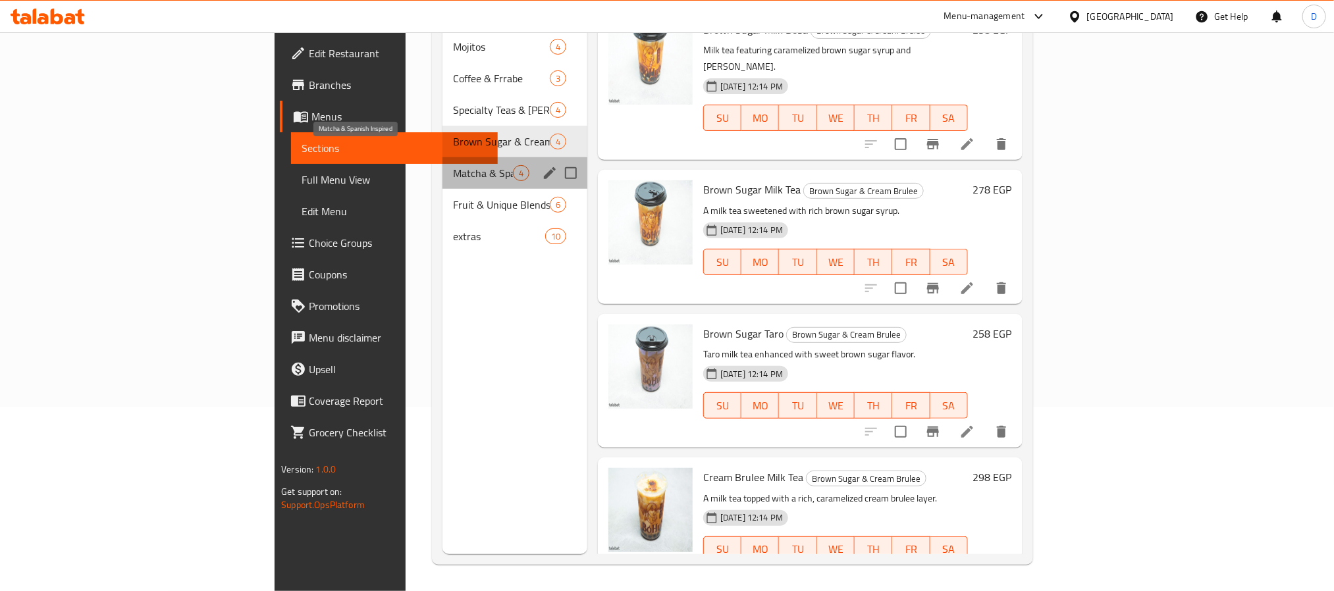
click at [453, 165] on span "Matcha & Spanish Inspired" at bounding box center [483, 173] width 60 height 16
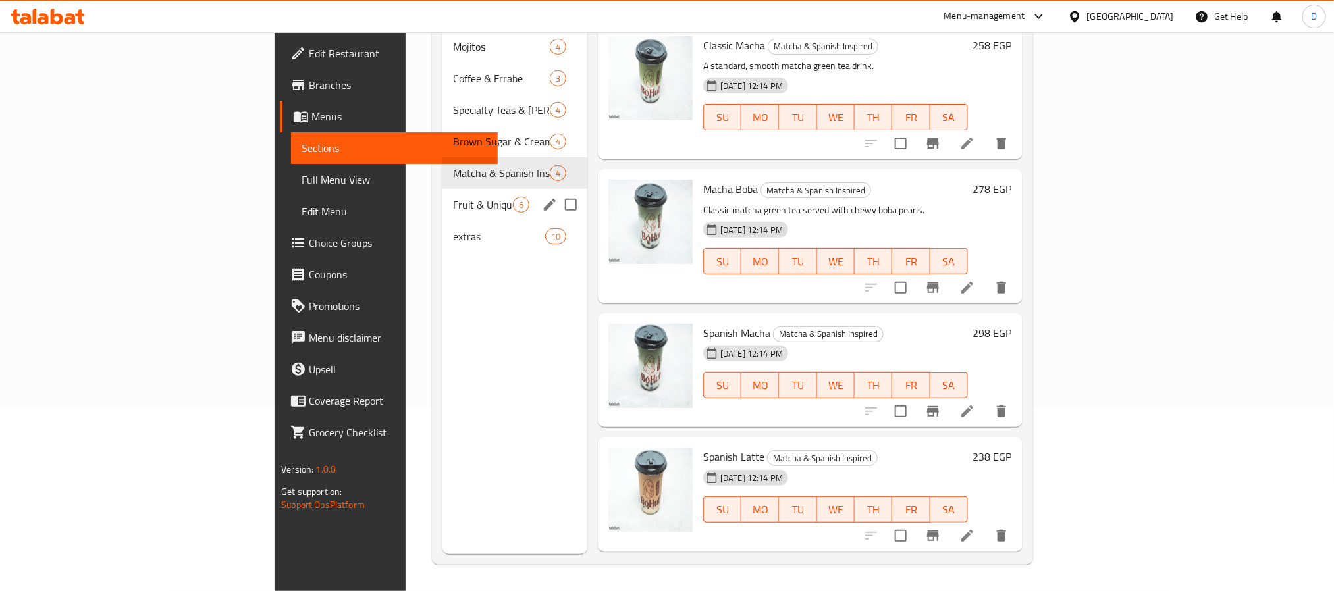
click at [442, 189] on div "Fruit & Unique Blends 6" at bounding box center [514, 205] width 145 height 32
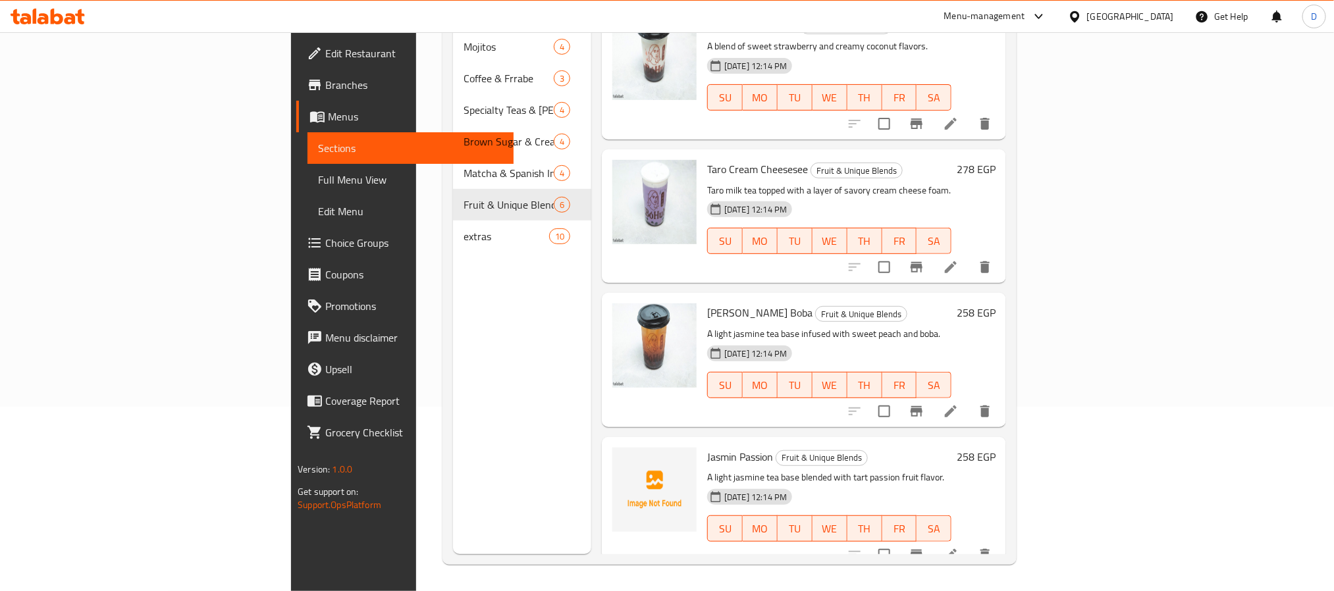
scroll to position [284, 0]
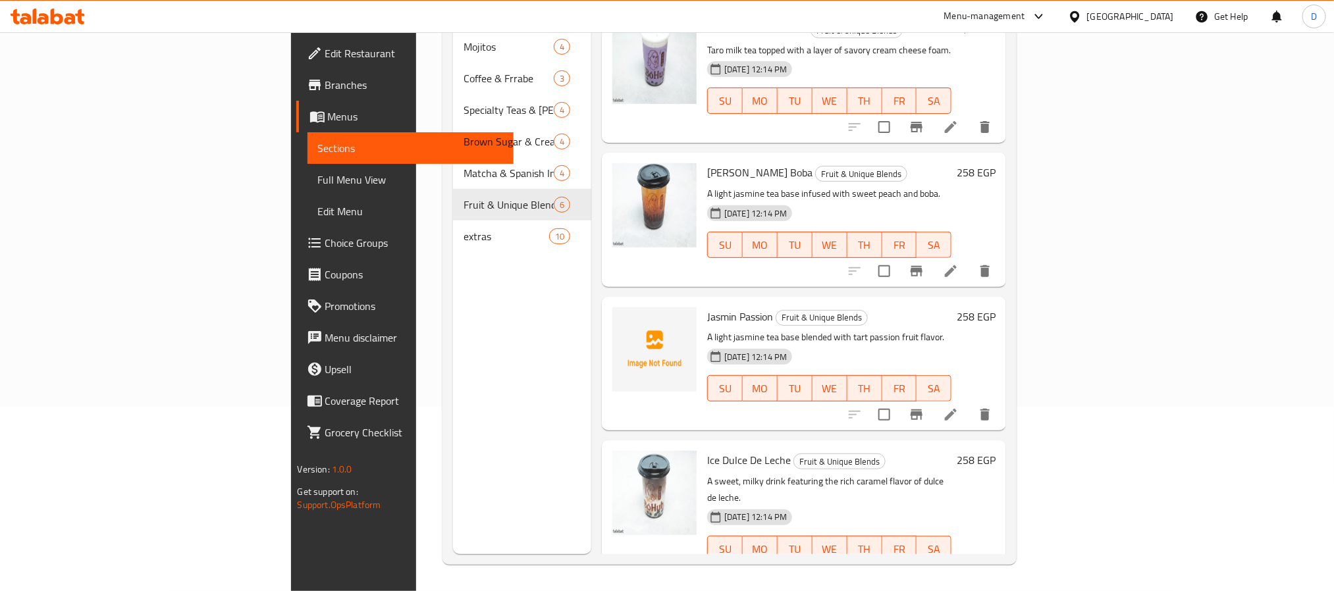
click at [707, 307] on span "Jasmin Passion" at bounding box center [740, 317] width 66 height 20
copy h6 "Jasmin Passion"
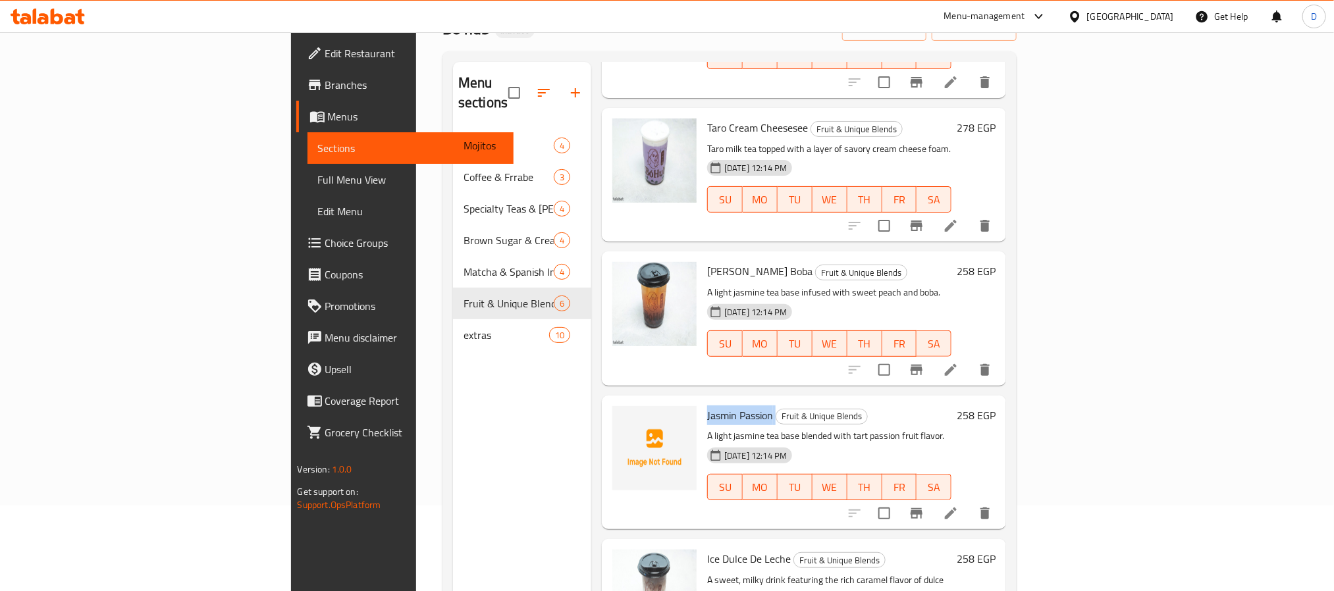
scroll to position [184, 0]
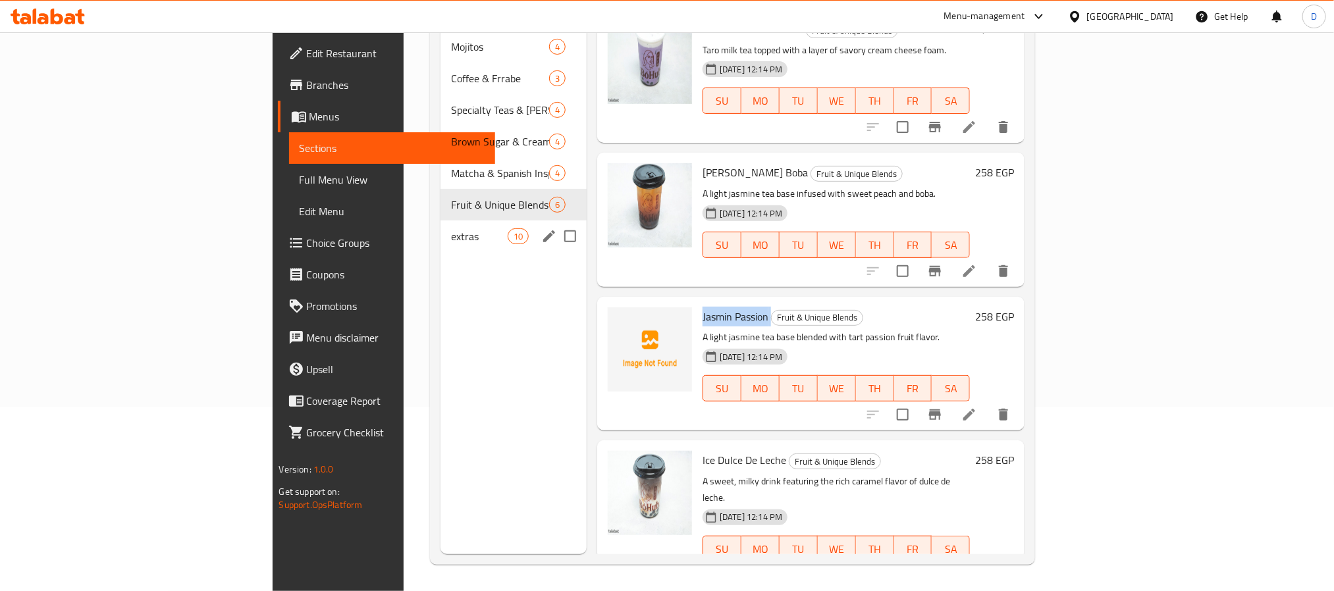
click at [451, 228] on span "extras" at bounding box center [479, 236] width 56 height 16
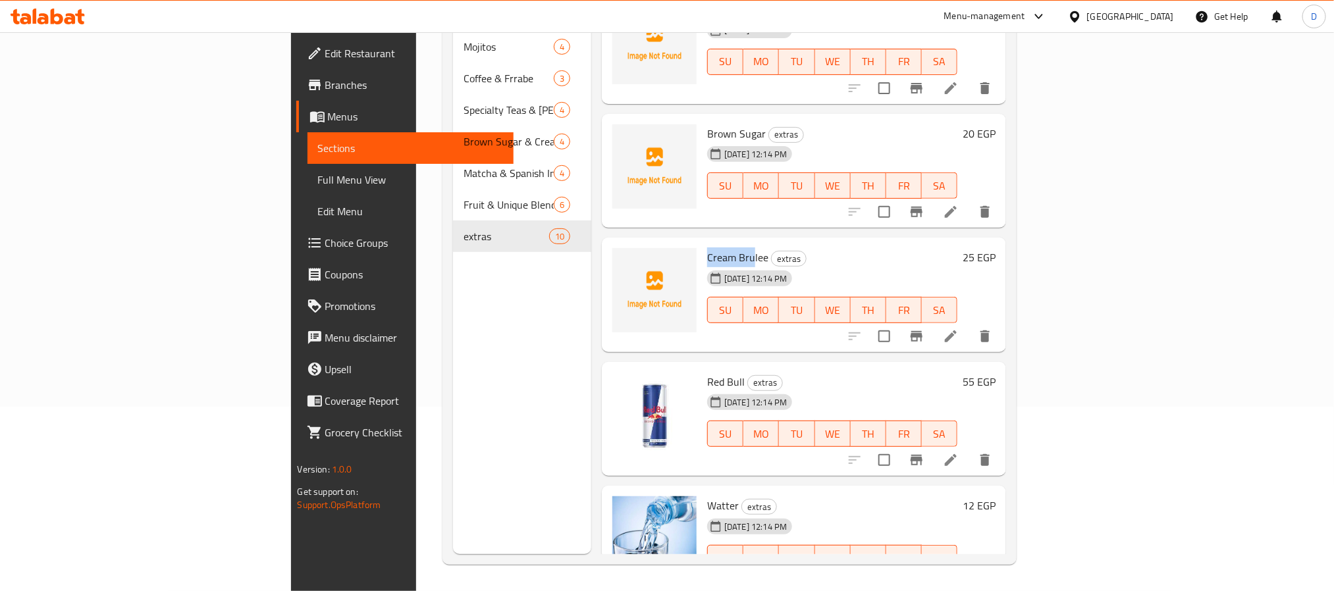
drag, startPoint x: 629, startPoint y: 228, endPoint x: 679, endPoint y: 236, distance: 51.3
click at [702, 243] on div "Cream Brulee extras [DATE] 12:14 PM SU MO TU WE TH FR SA" at bounding box center [832, 295] width 261 height 104
copy span "Cream Bru"
click at [707, 372] on span "Red Bull" at bounding box center [726, 382] width 38 height 20
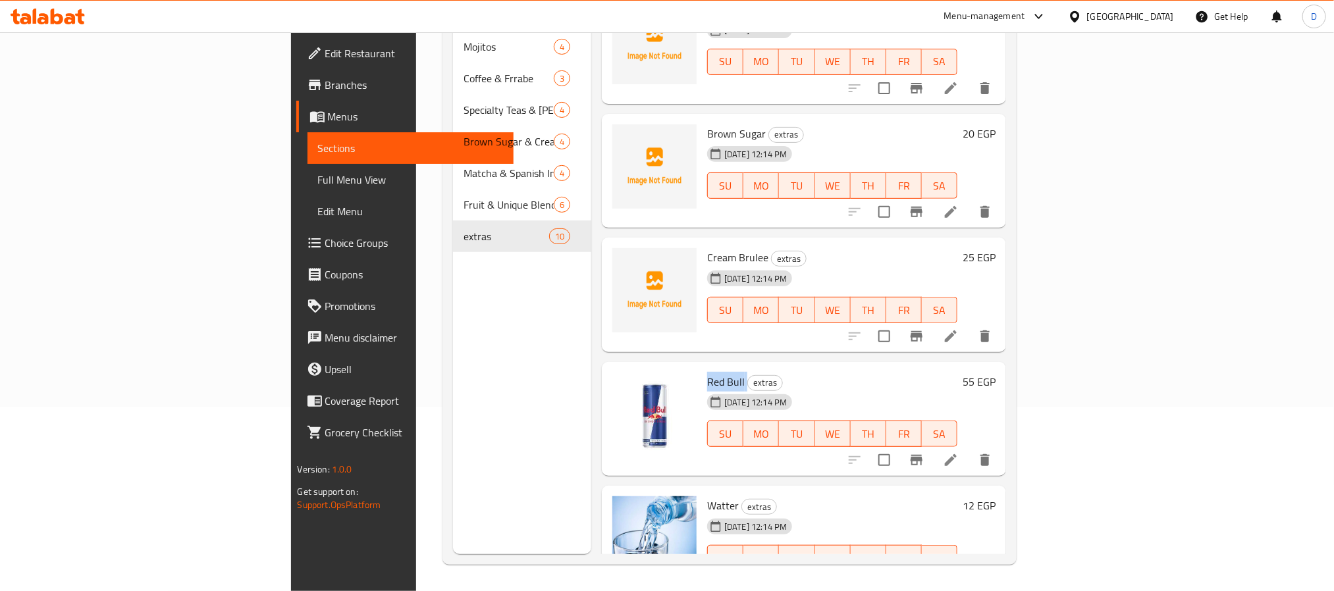
click at [707, 372] on span "Red Bull" at bounding box center [726, 382] width 38 height 20
click at [959, 452] on icon at bounding box center [951, 460] width 16 height 16
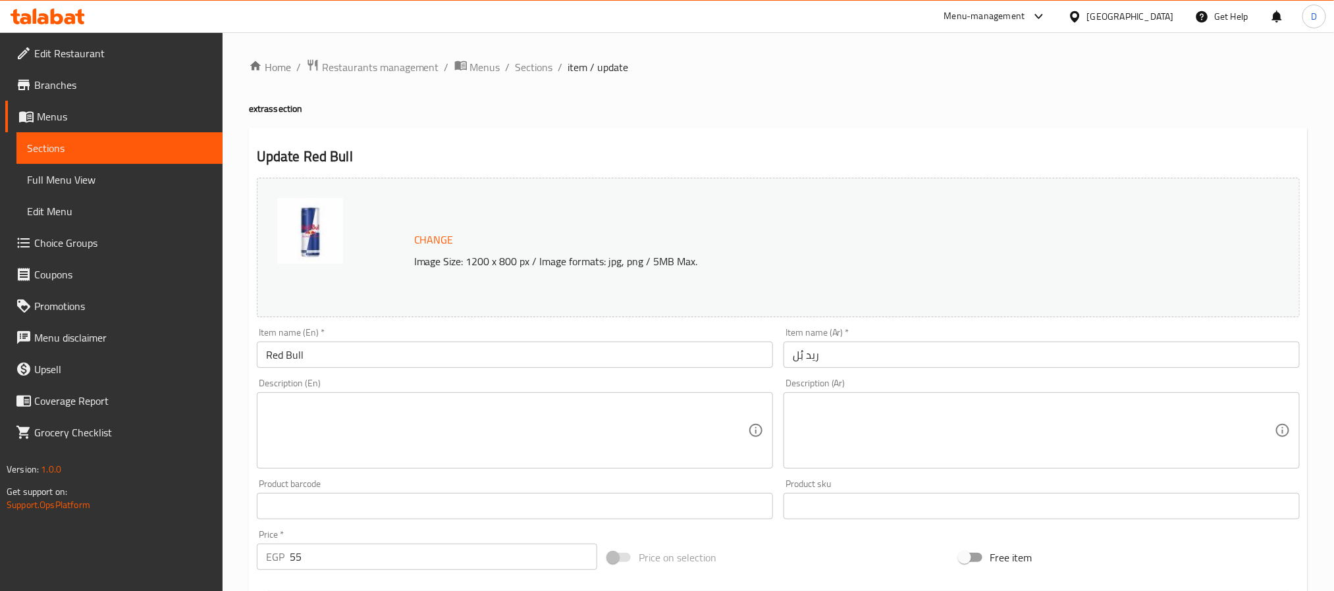
click at [504, 437] on textarea at bounding box center [507, 431] width 482 height 63
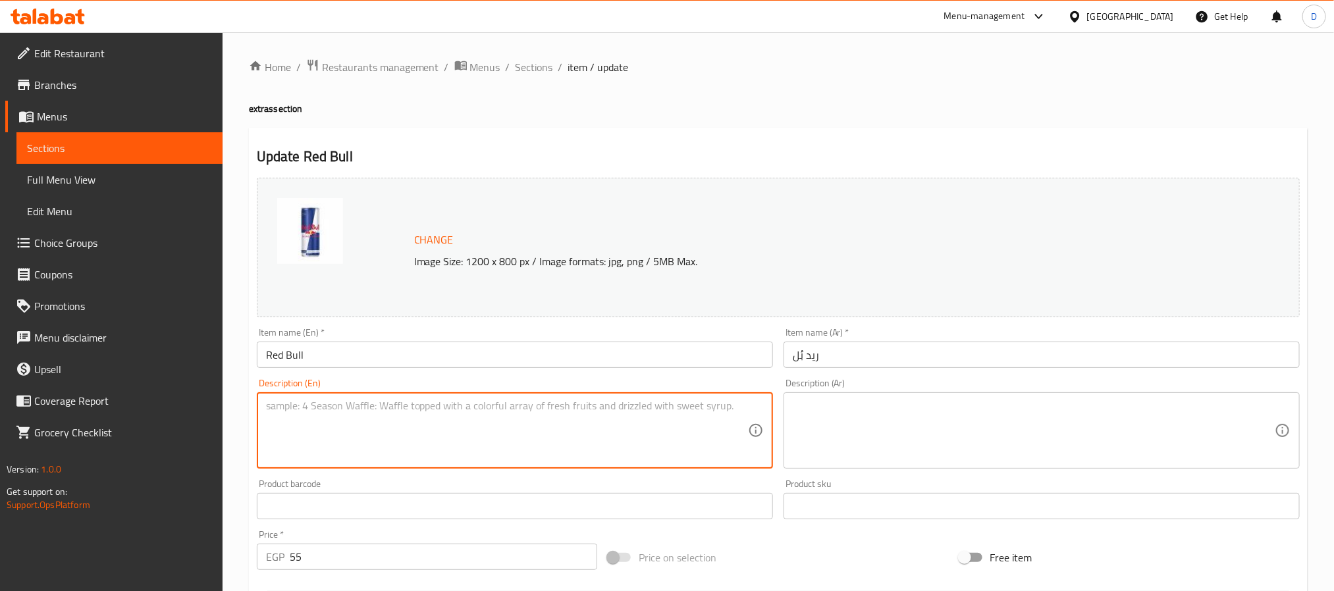
paste textarea "Made with a blend of caffeine, taurine, and b-group vitamins"
type textarea "Made with a blend of caffeine, taurine, and b-group vitamins"
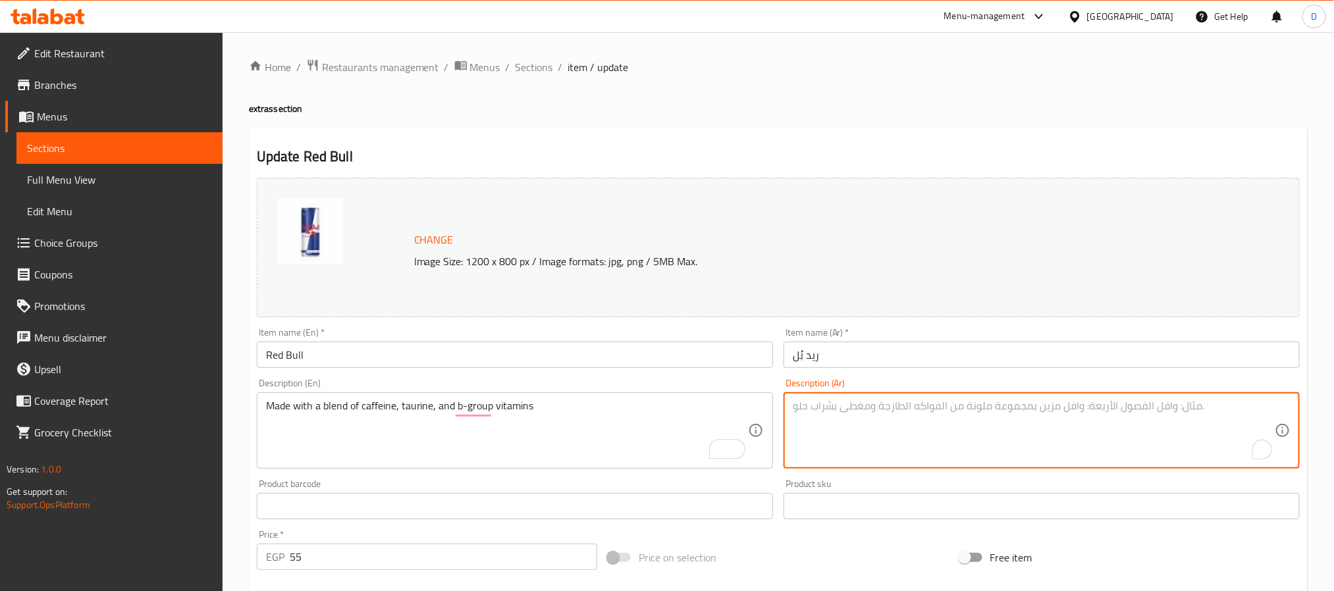
click at [924, 453] on textarea "To enrich screen reader interactions, please activate Accessibility in Grammarl…" at bounding box center [1034, 431] width 482 height 63
paste textarea "مصنوع من مزيج من فيتامينات الكافيين والتورين ومجموعة ب"
type textarea "مصنوع من مزيج من فيتامينات الكافيين والتورين ومجموعة ب"
click at [915, 350] on input "ريد بُل" at bounding box center [1041, 355] width 516 height 26
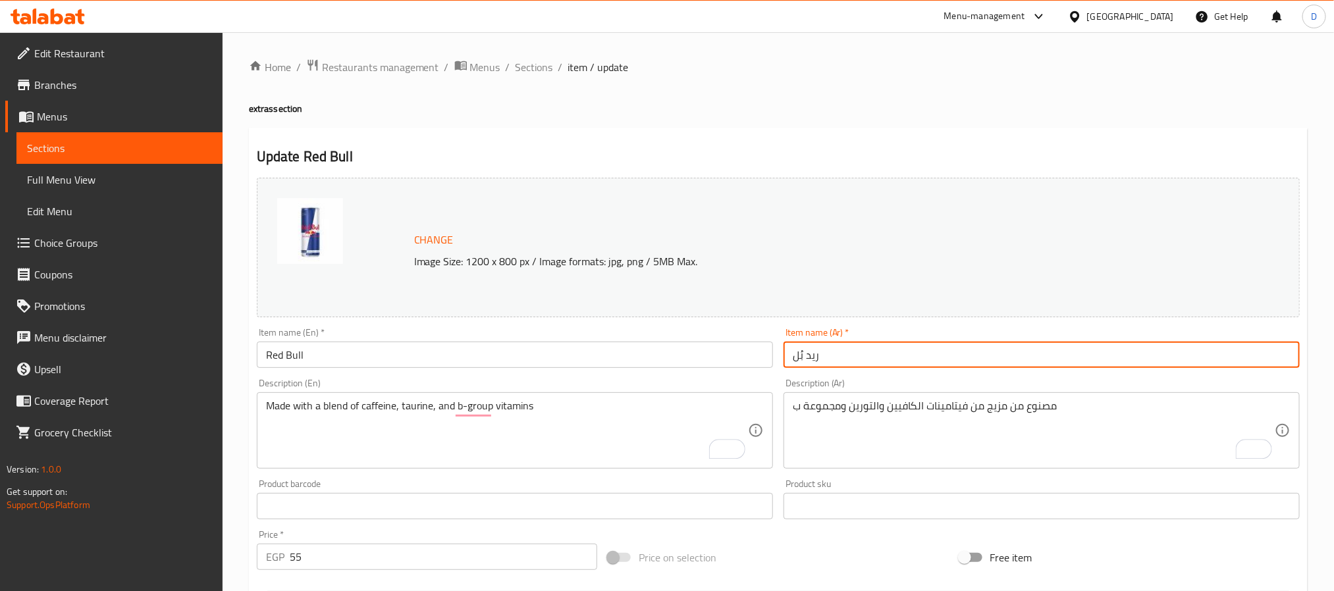
drag, startPoint x: 536, startPoint y: 62, endPoint x: 557, endPoint y: 81, distance: 28.4
click at [536, 62] on span "Sections" at bounding box center [534, 67] width 38 height 16
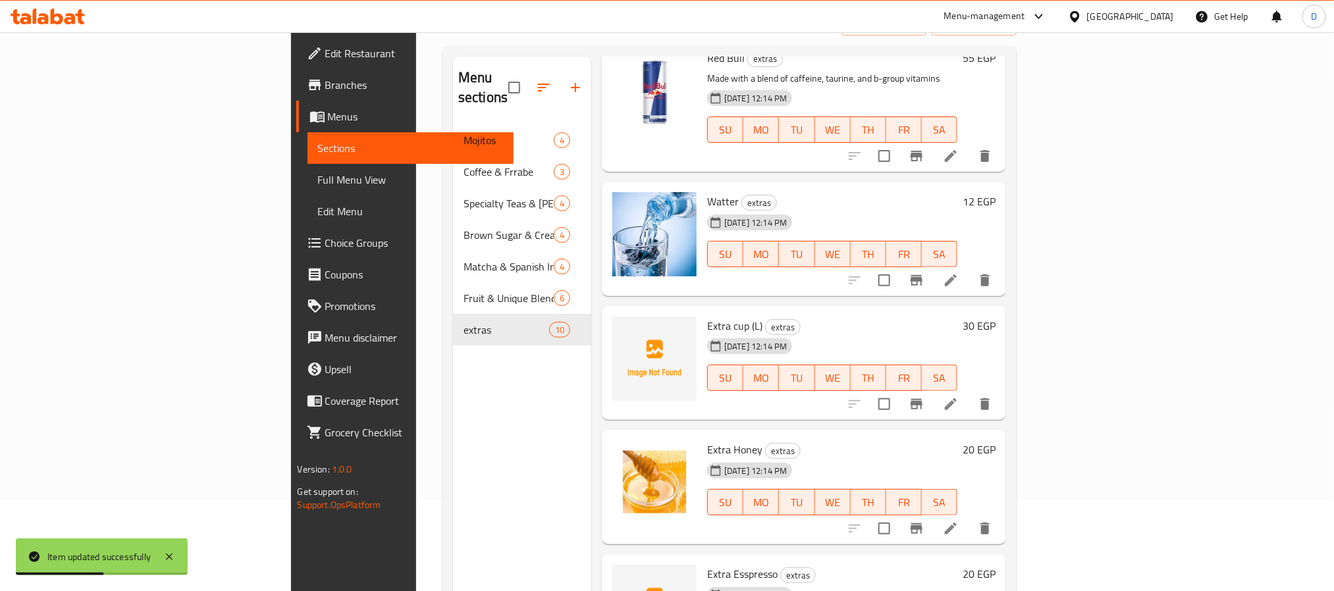
scroll to position [184, 0]
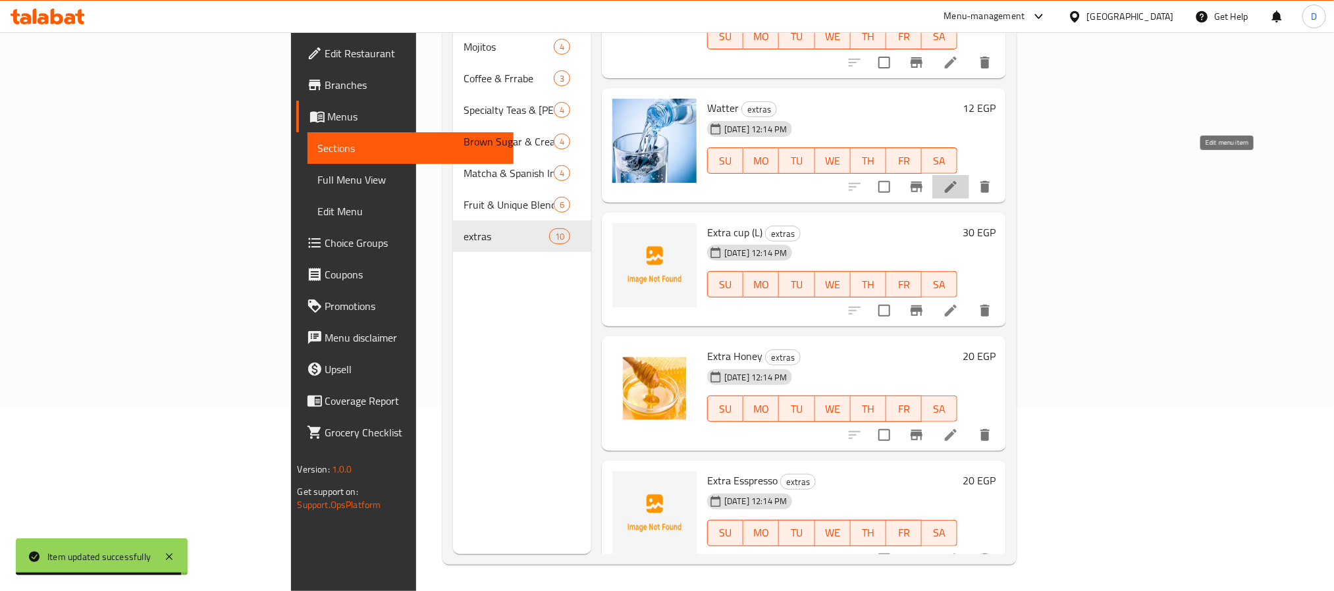
click at [959, 179] on icon at bounding box center [951, 187] width 16 height 16
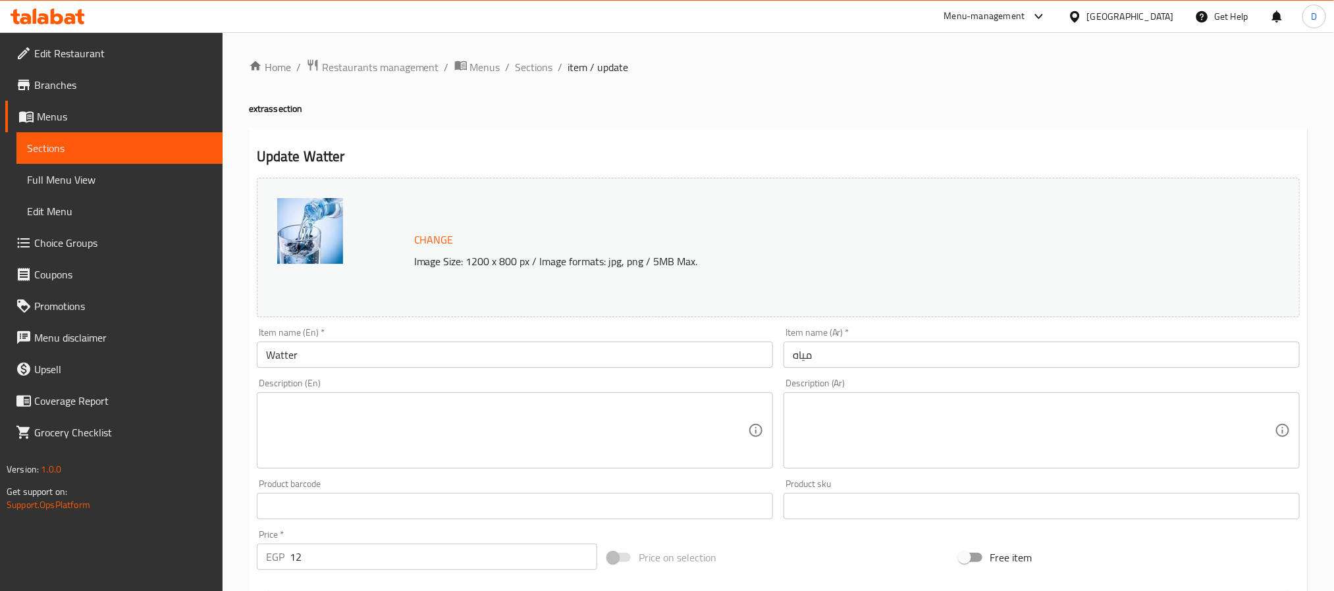
click at [674, 425] on textarea at bounding box center [507, 431] width 482 height 63
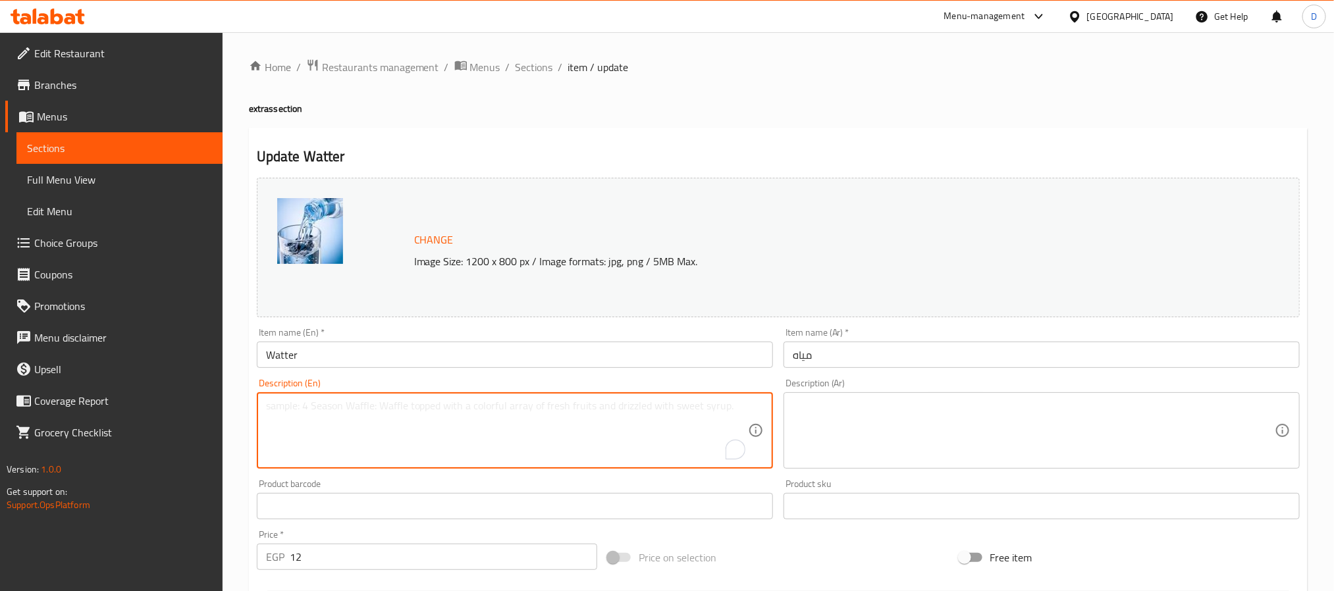
paste textarea "Mineral water"
type textarea "Mineral water"
click at [909, 448] on textarea at bounding box center [1034, 431] width 482 height 63
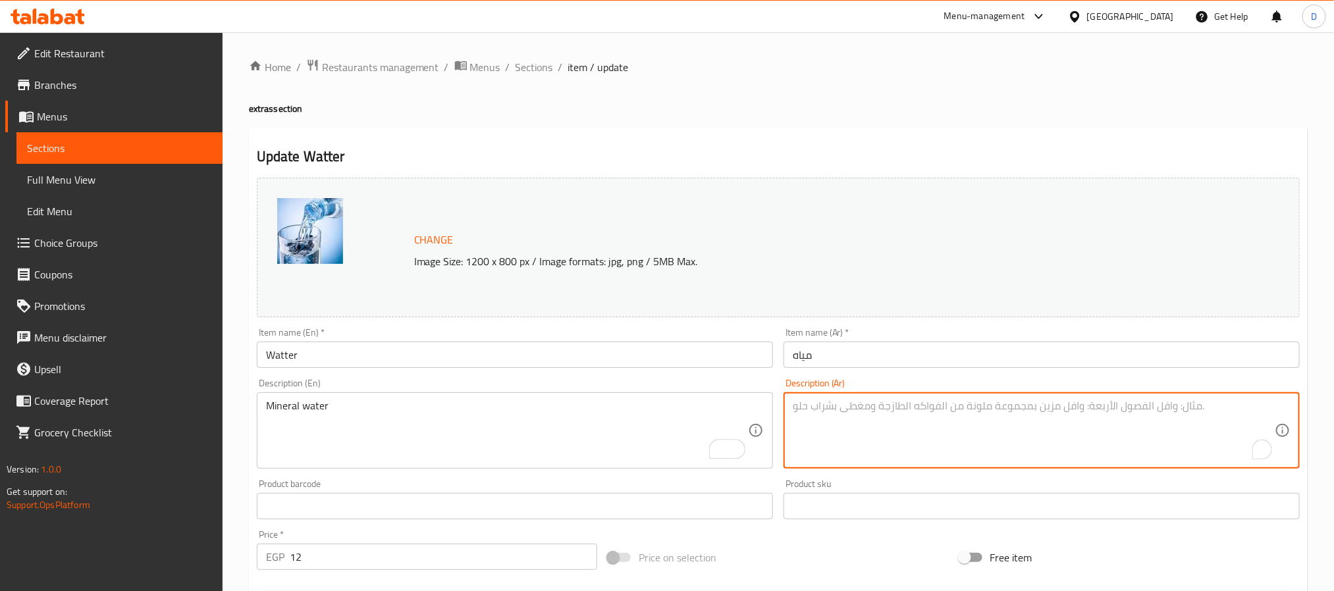
paste textarea "مياه معدنية"
type textarea "مياه معدنية"
drag, startPoint x: 895, startPoint y: 348, endPoint x: 925, endPoint y: 356, distance: 31.3
click at [895, 348] on input "مياه" at bounding box center [1041, 355] width 516 height 26
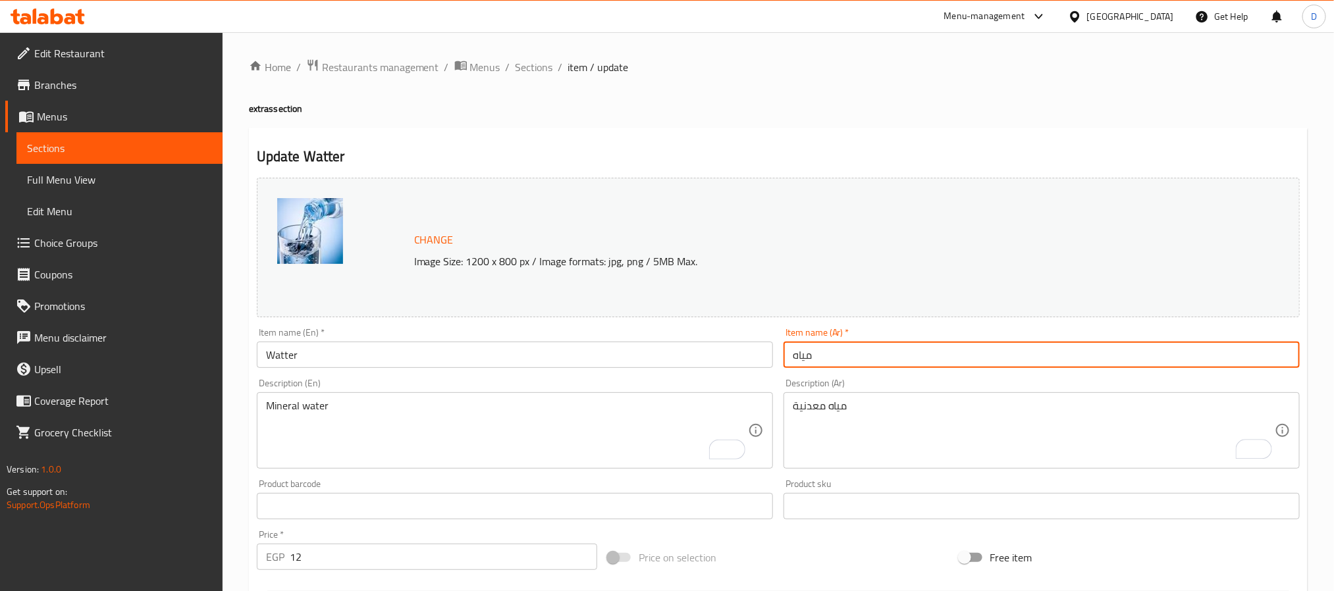
click at [540, 70] on span "Sections" at bounding box center [534, 67] width 38 height 16
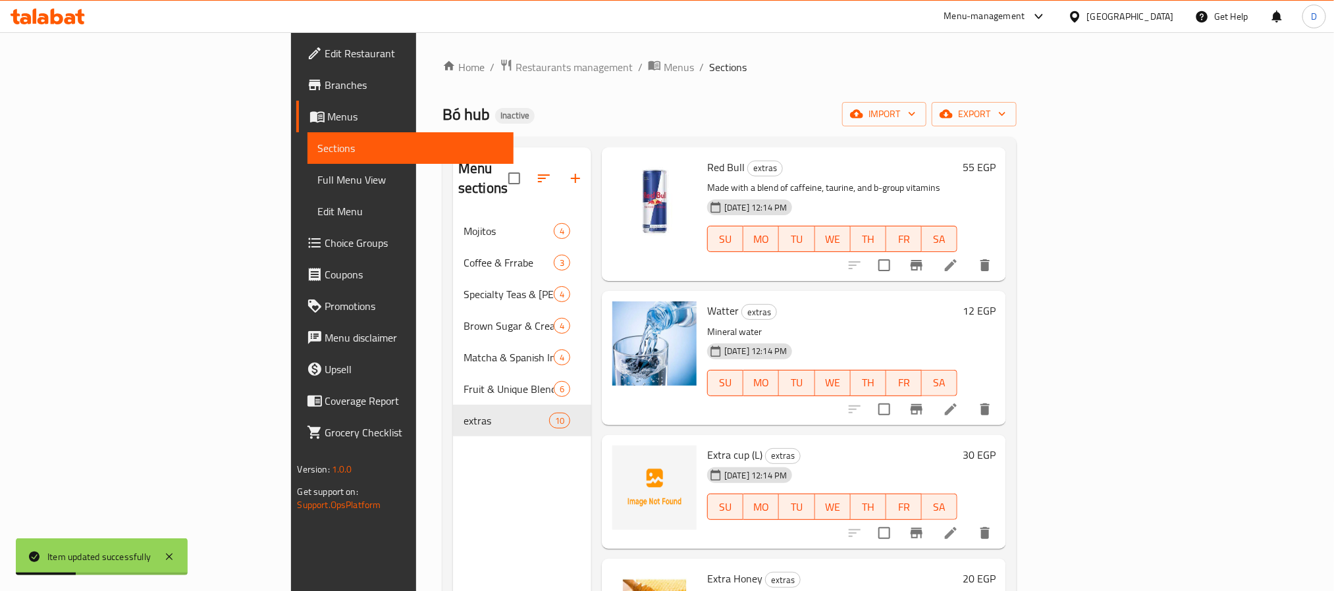
scroll to position [722, 0]
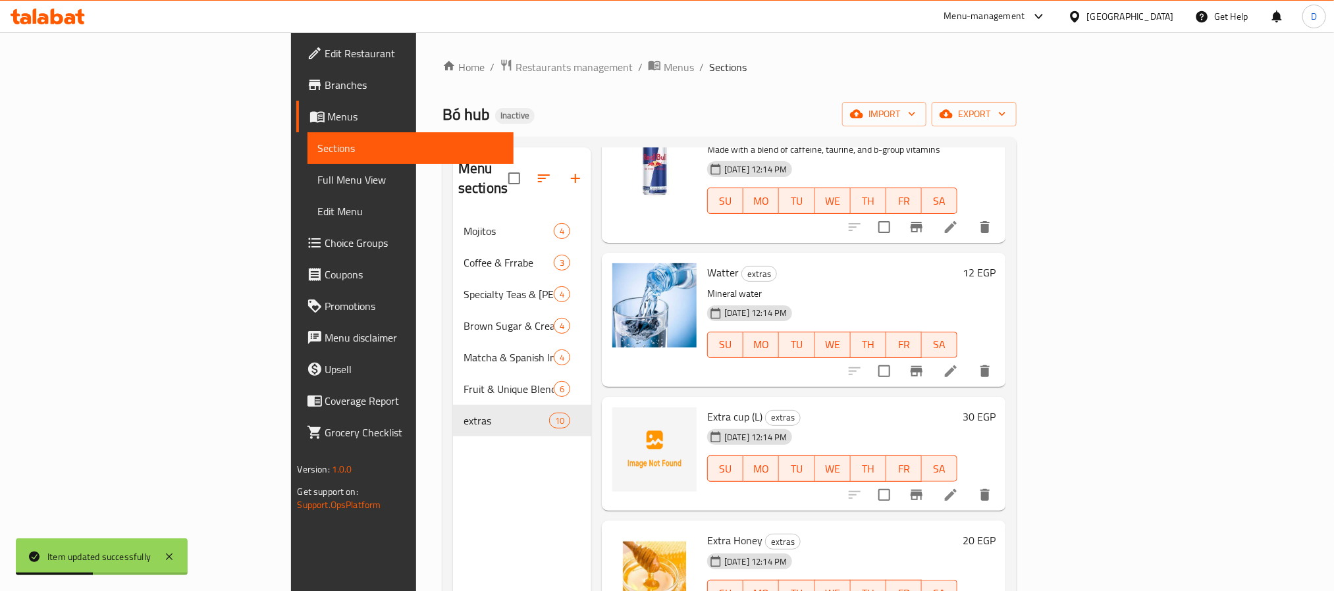
click at [707, 531] on span "Extra Honey" at bounding box center [734, 541] width 55 height 20
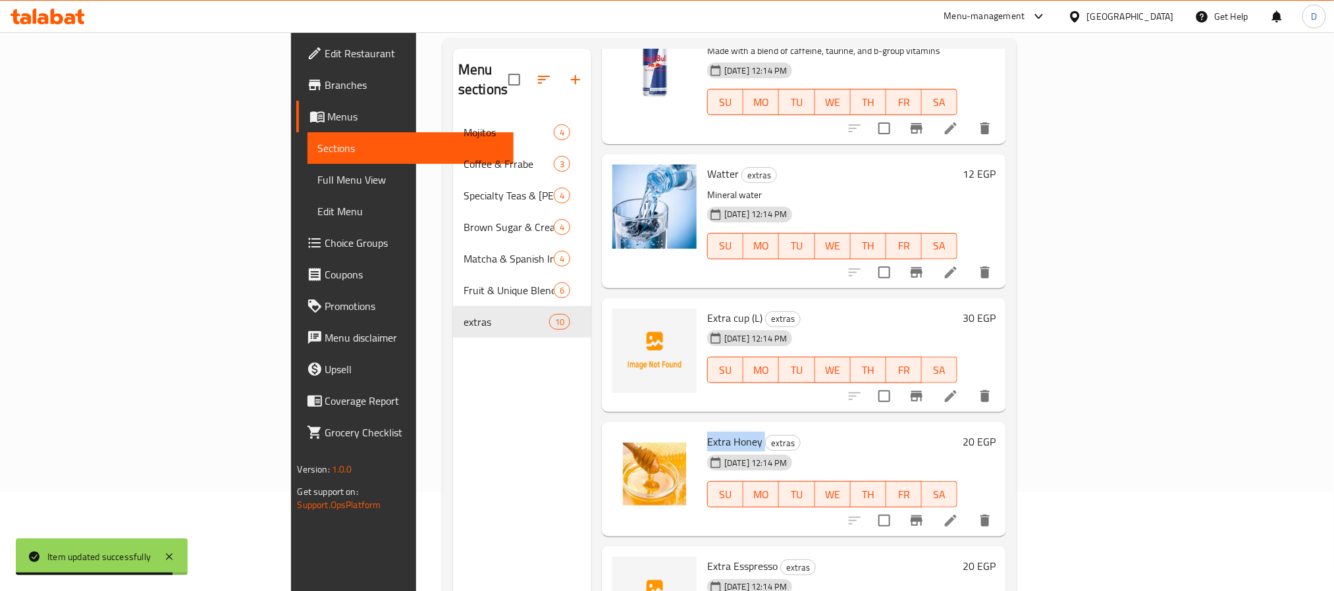
click at [957, 515] on icon at bounding box center [951, 521] width 12 height 12
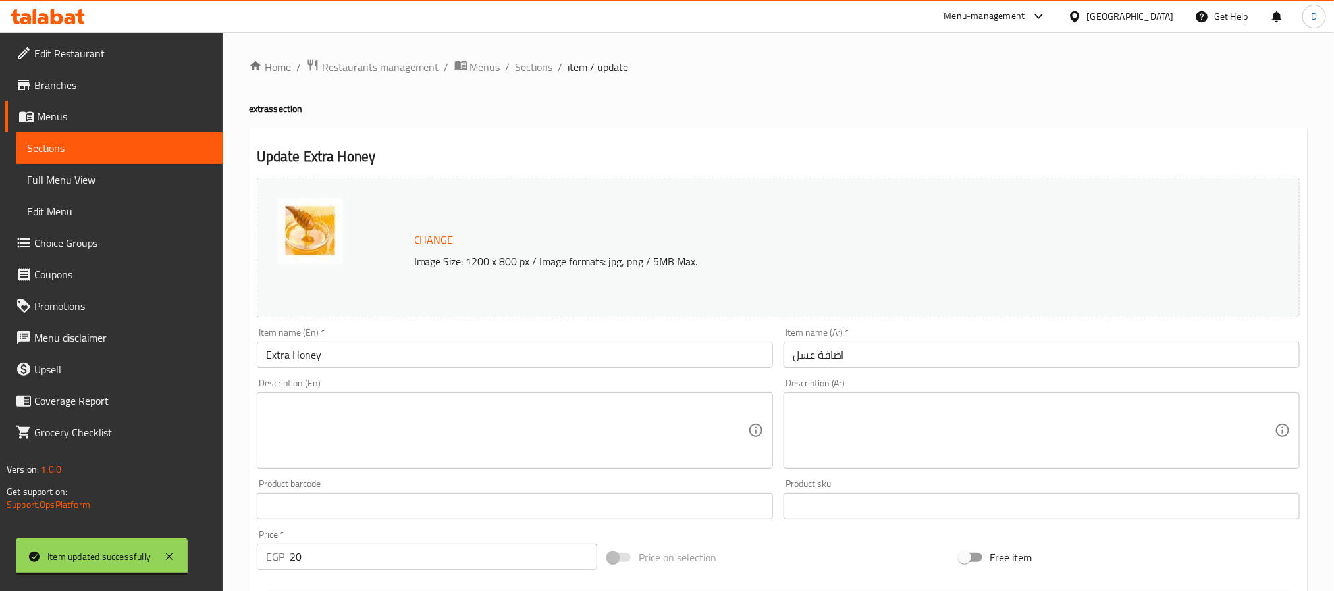
click at [528, 417] on textarea at bounding box center [507, 431] width 482 height 63
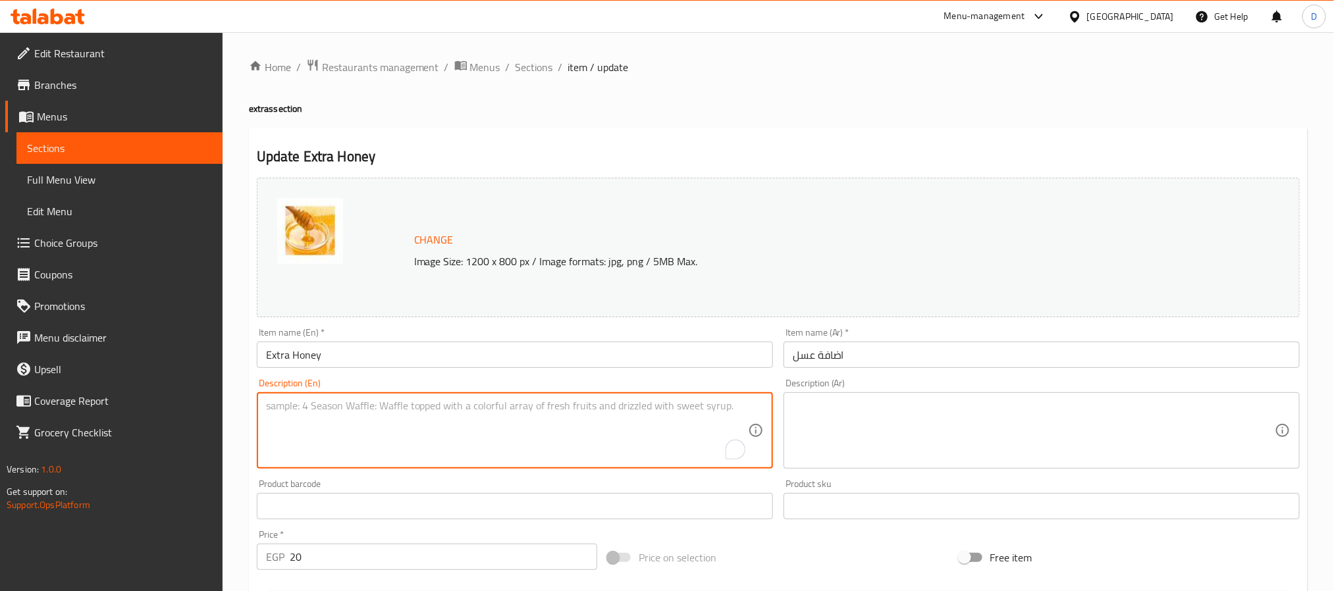
paste textarea "Additional honey for sweetness."
type textarea "Additional honey for sweetness."
click at [880, 439] on textarea at bounding box center [1034, 431] width 482 height 63
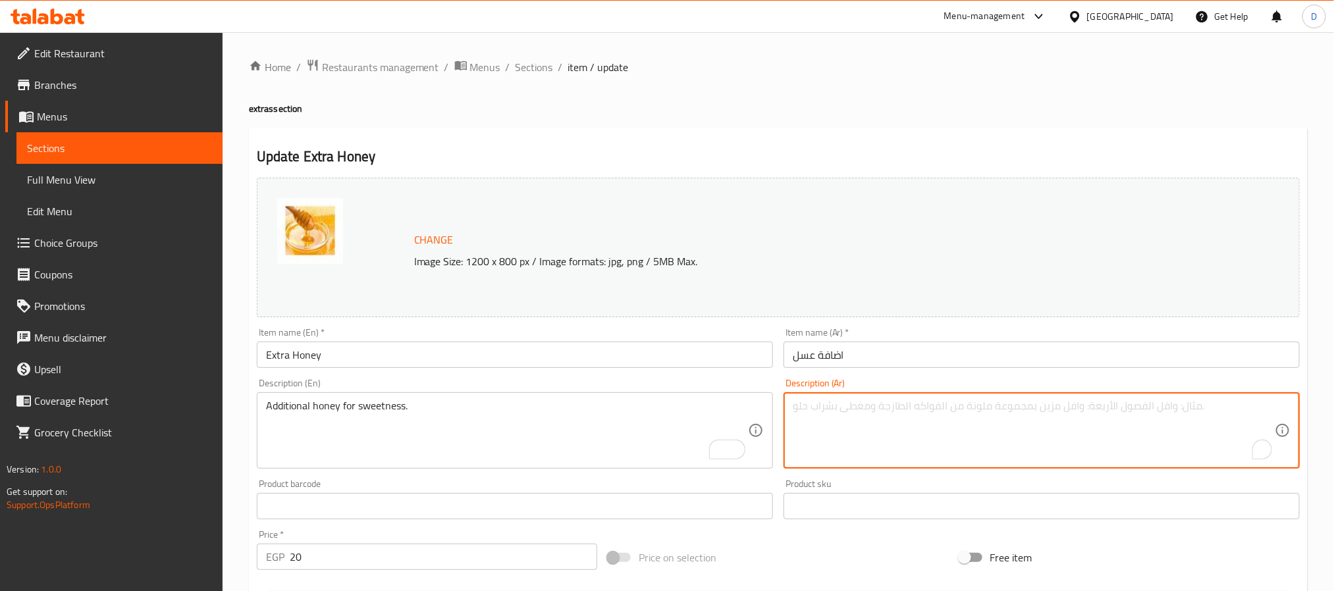
paste textarea "عسل إضافي للحلاوة."
type textarea "عسل إضافي للحلاوة."
click at [918, 348] on input "اضافة عسل" at bounding box center [1041, 355] width 516 height 26
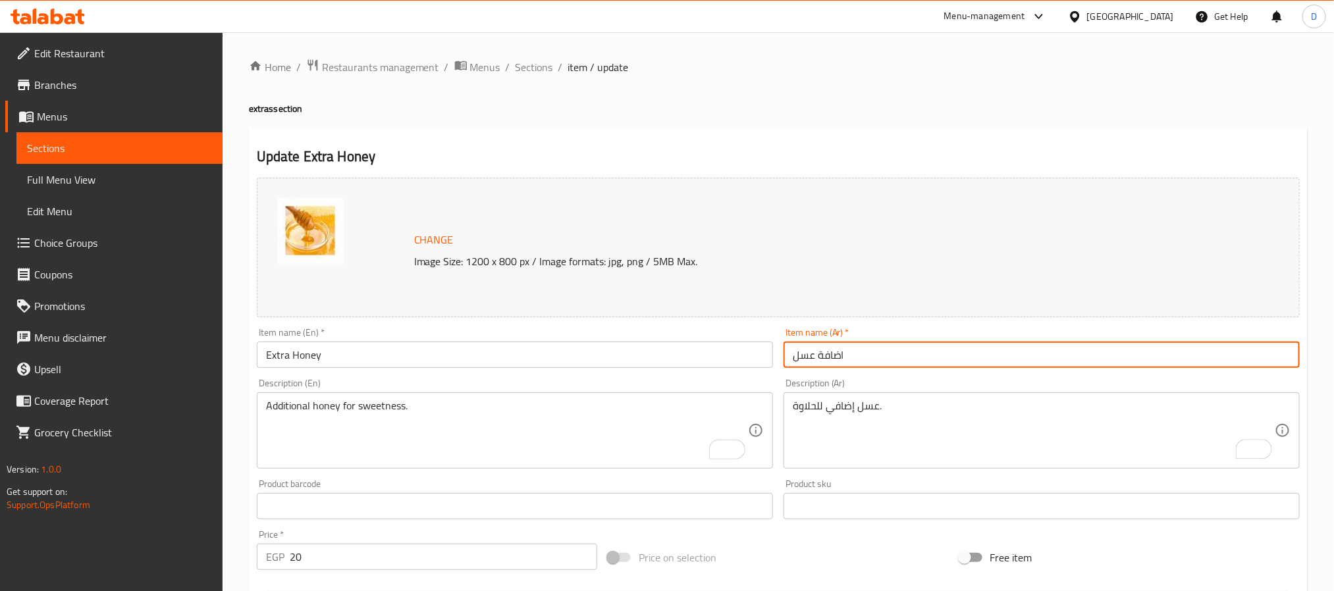
drag, startPoint x: 525, startPoint y: 62, endPoint x: 544, endPoint y: 83, distance: 28.0
click at [525, 62] on span "Sections" at bounding box center [534, 67] width 38 height 16
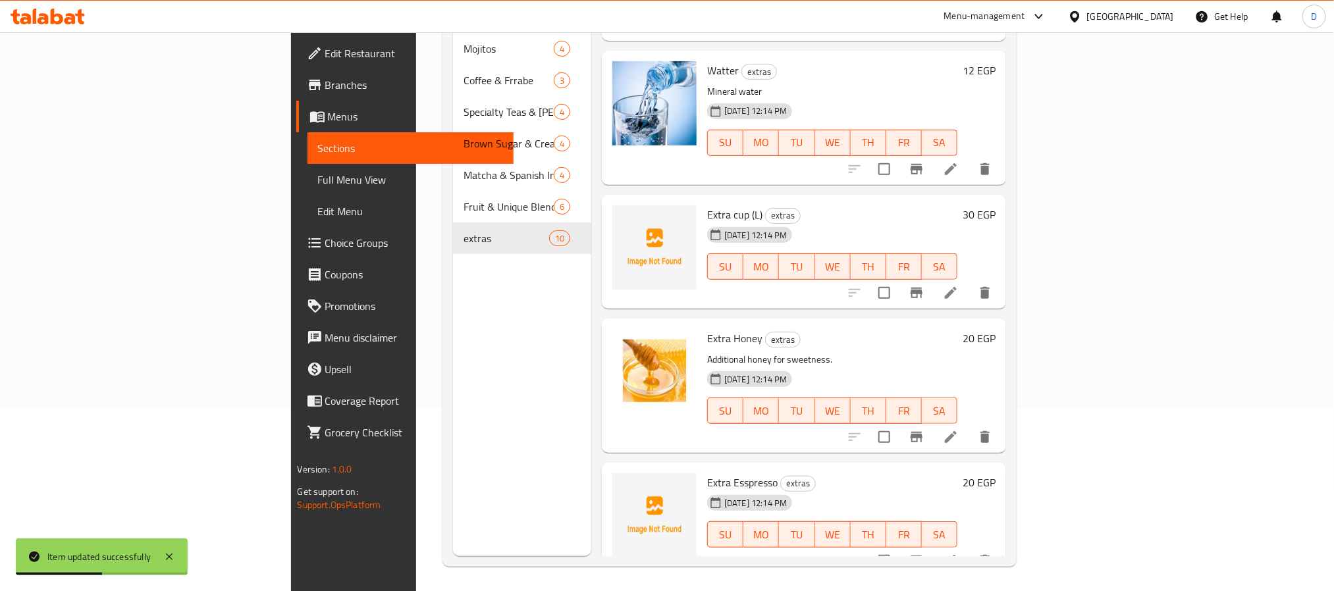
scroll to position [184, 0]
click at [707, 471] on span "Extra Esspresso" at bounding box center [742, 481] width 70 height 20
copy h6 "Extra Esspresso"
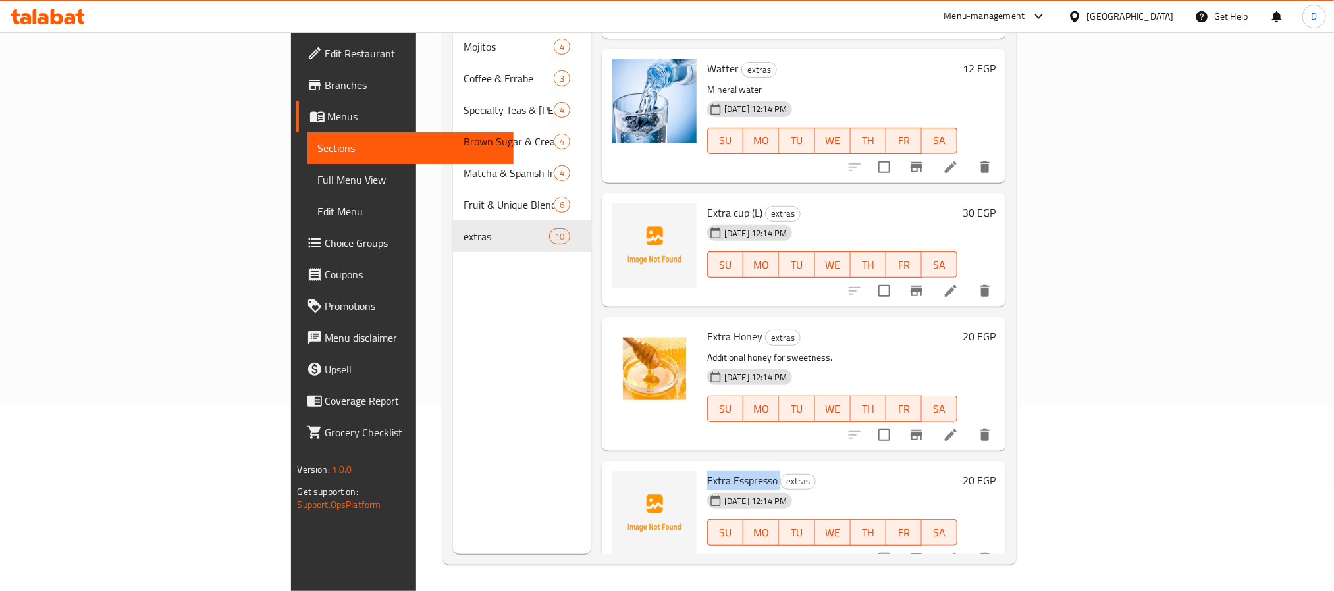
click at [969, 547] on li at bounding box center [950, 559] width 37 height 24
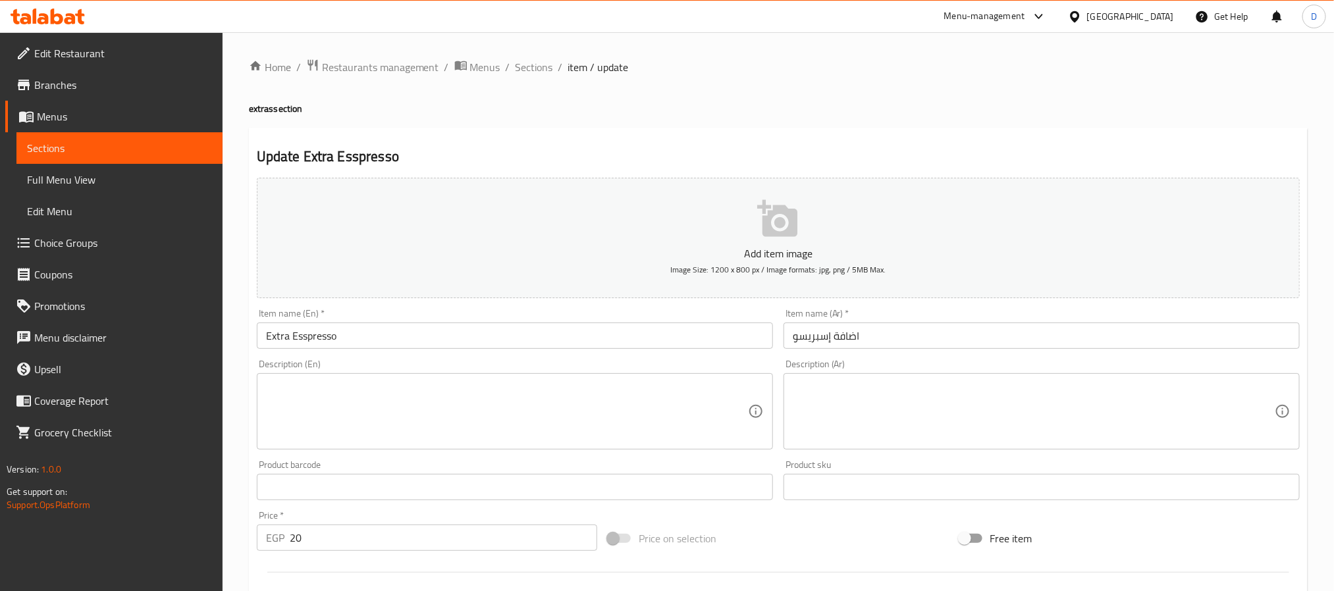
click at [417, 385] on textarea at bounding box center [507, 412] width 482 height 63
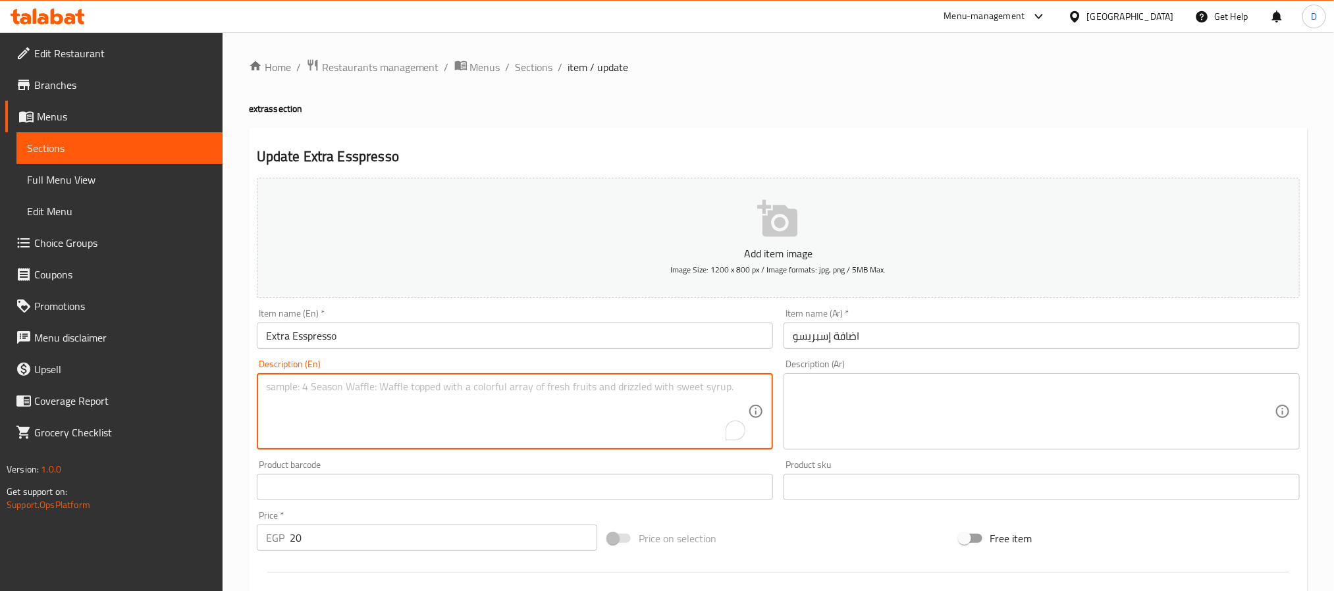
paste textarea "Extra espresso for an extra caffeine boost."
type textarea "Extra espresso for an extra caffeine boost."
click at [922, 407] on textarea at bounding box center [1034, 412] width 482 height 63
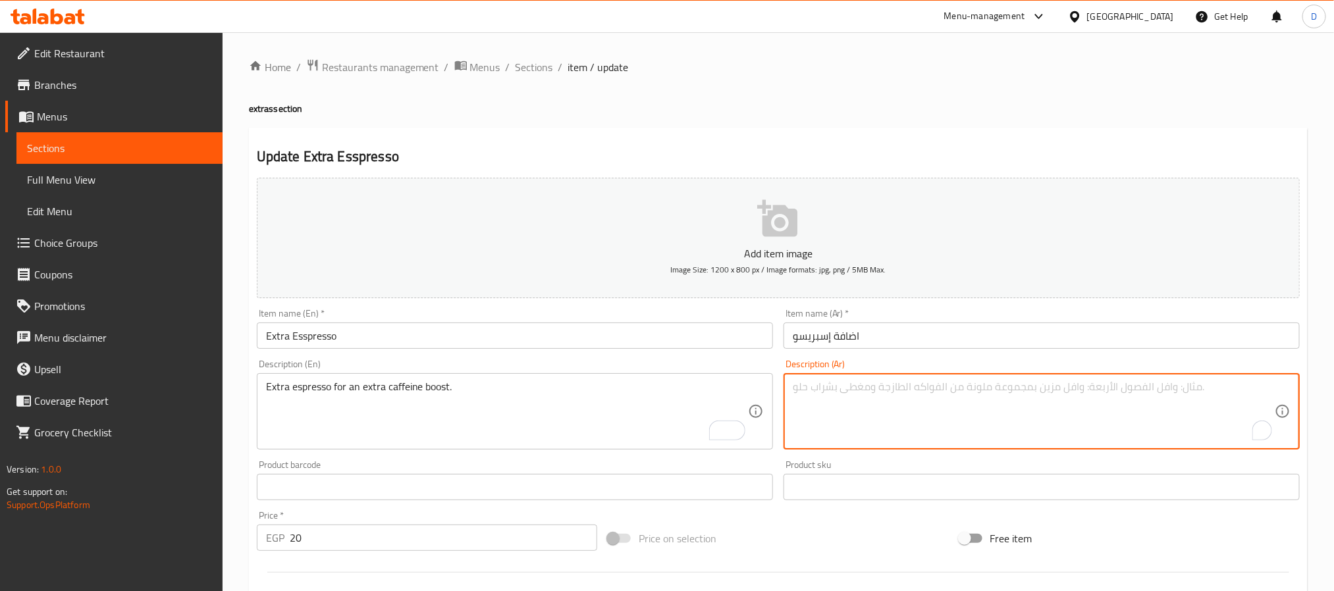
paste textarea "إسبرسو إضافي لزيادة الكافيين."
type textarea "إسبرسو إضافي لزيادة الكافيين."
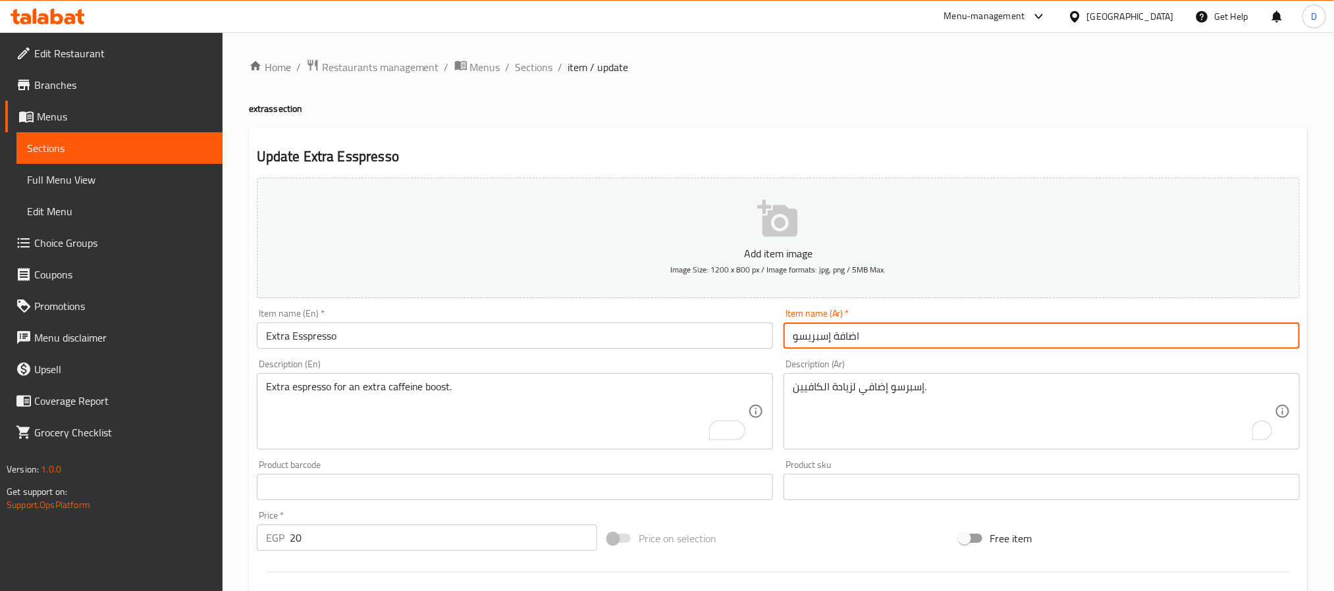
click at [945, 338] on input "اضافة إسبريسو" at bounding box center [1041, 336] width 516 height 26
click at [530, 68] on span "Sections" at bounding box center [534, 67] width 38 height 16
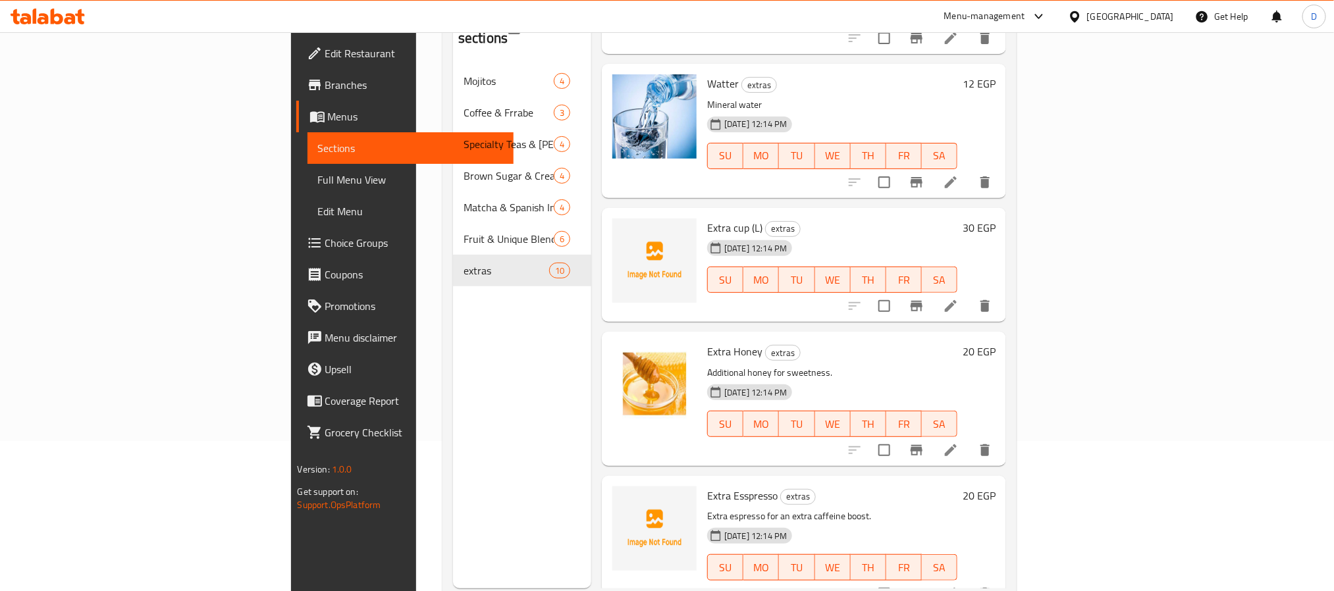
scroll to position [184, 0]
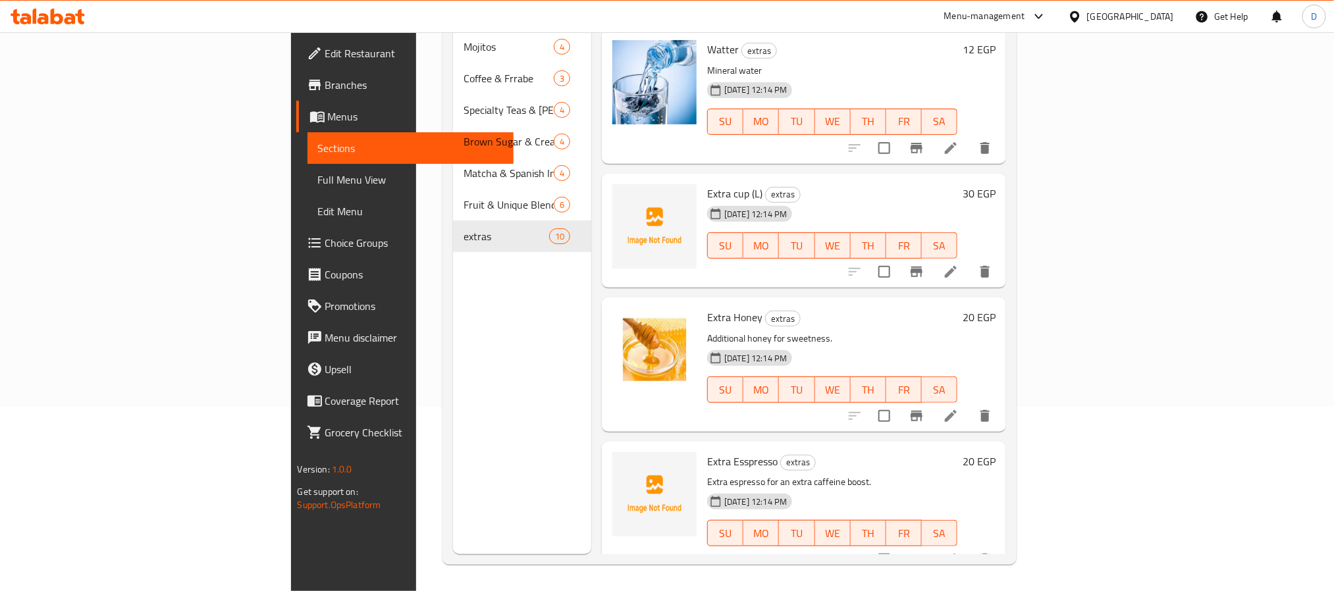
click at [707, 452] on span "Extra Esspresso" at bounding box center [742, 462] width 70 height 20
copy h6 "Extra Esspresso"
